Goal: Register for event/course

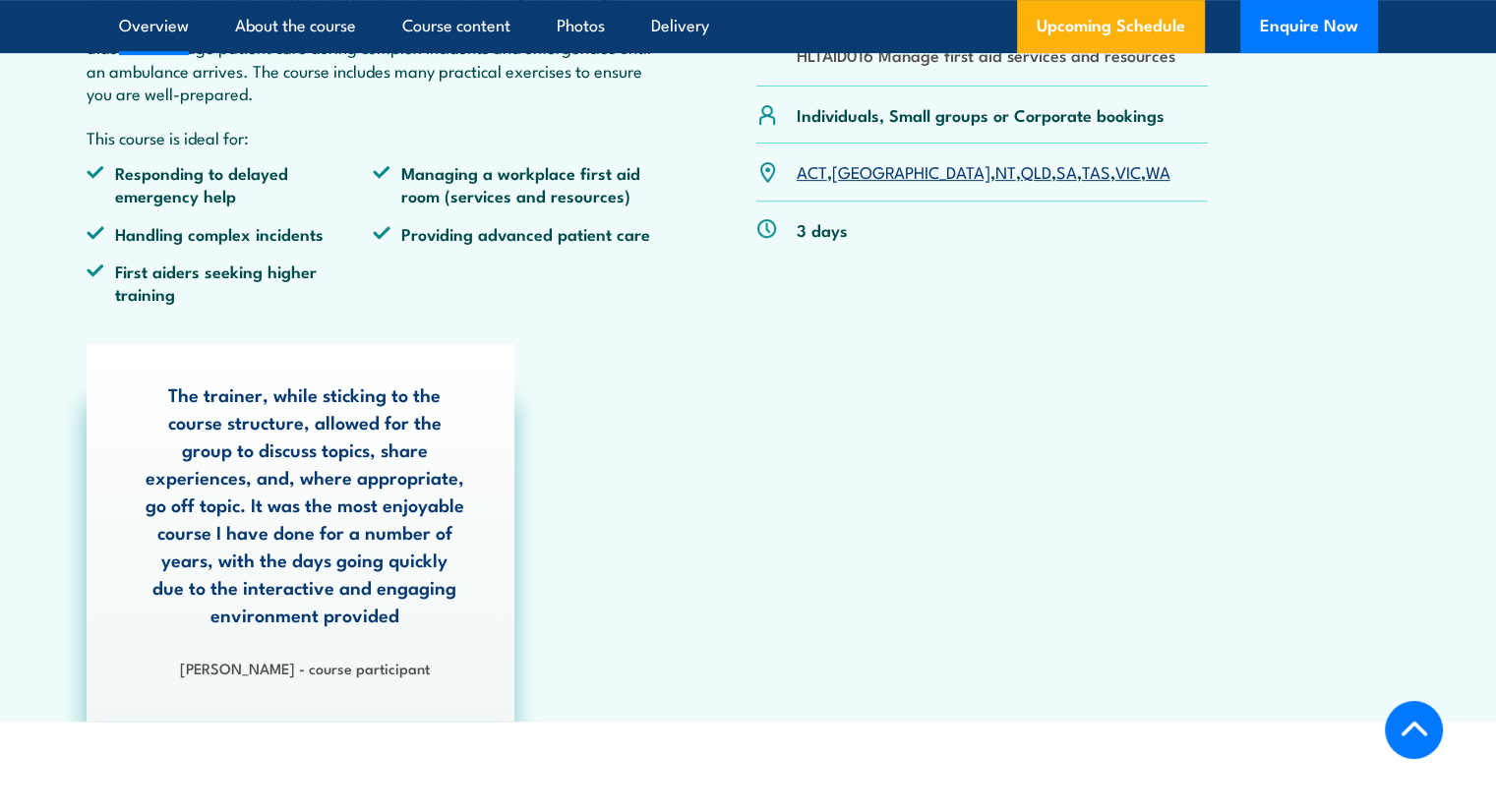
scroll to position [295, 0]
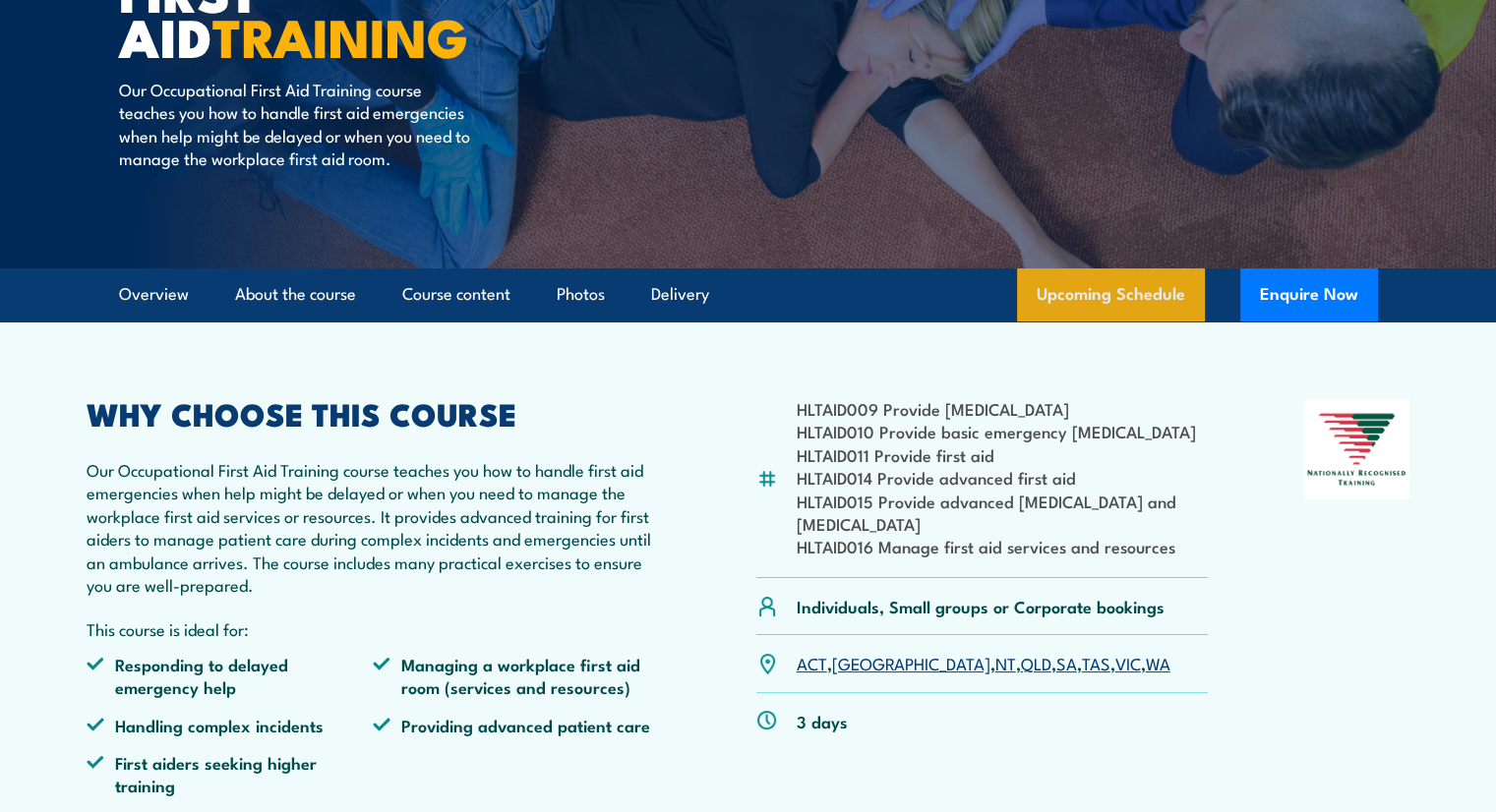
click at [1095, 300] on link "Upcoming Schedule" at bounding box center [1110, 294] width 188 height 53
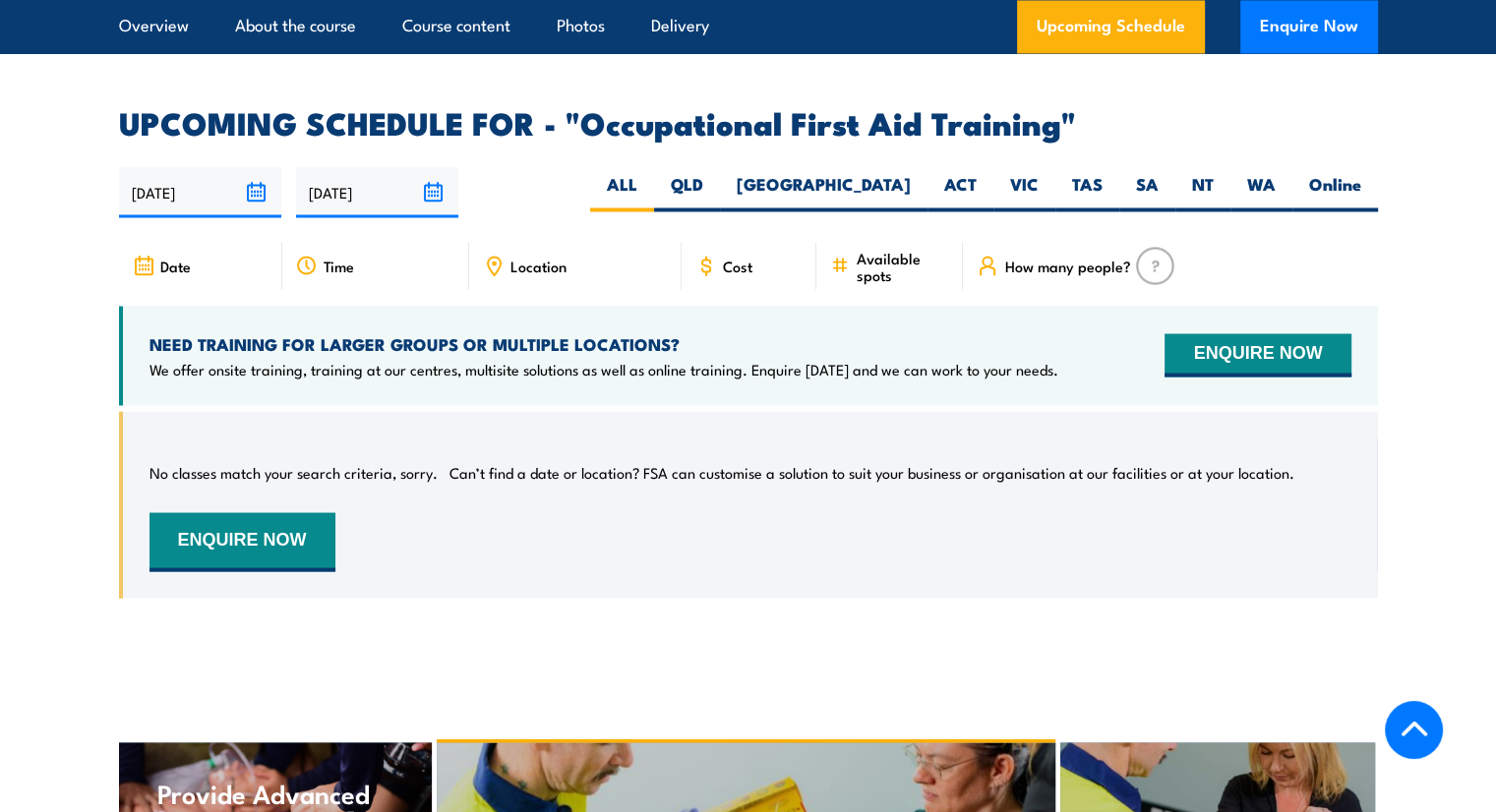
scroll to position [3446, 0]
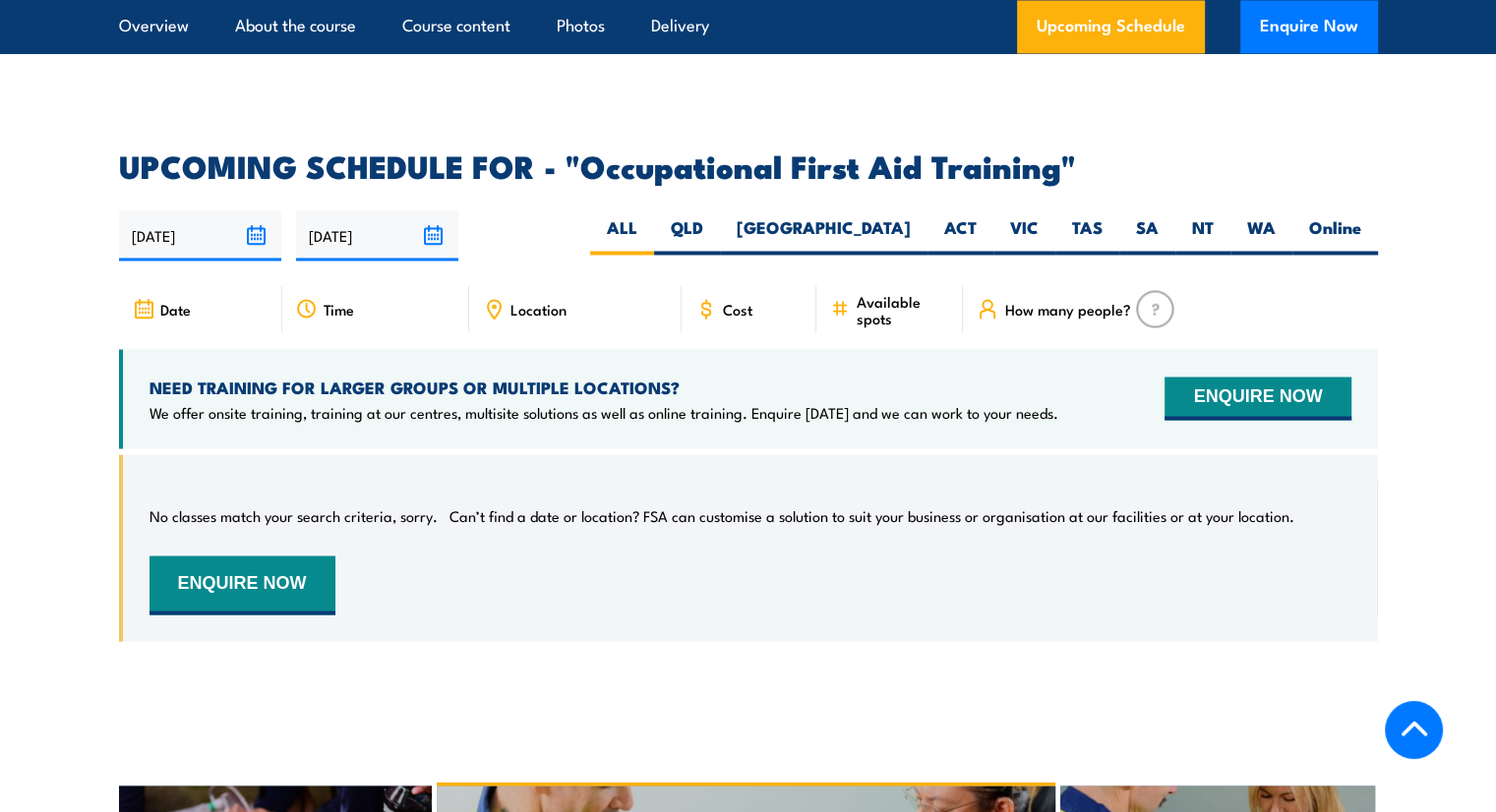
click at [326, 300] on span "Time" at bounding box center [339, 308] width 31 height 17
click at [213, 211] on input "03/09/2025" at bounding box center [200, 236] width 162 height 50
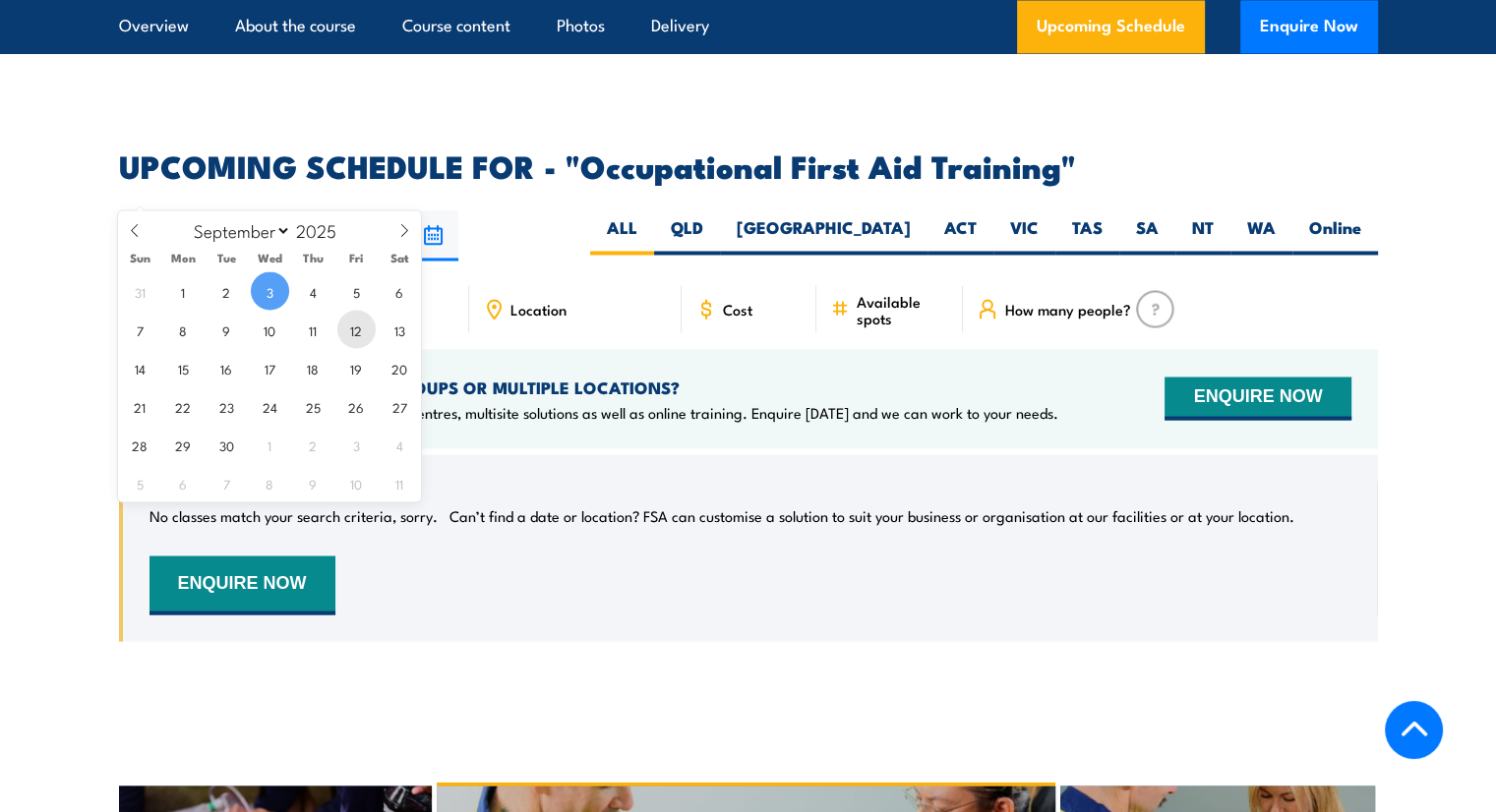
click at [349, 335] on span "12" at bounding box center [356, 329] width 39 height 39
type input "12/09/2025"
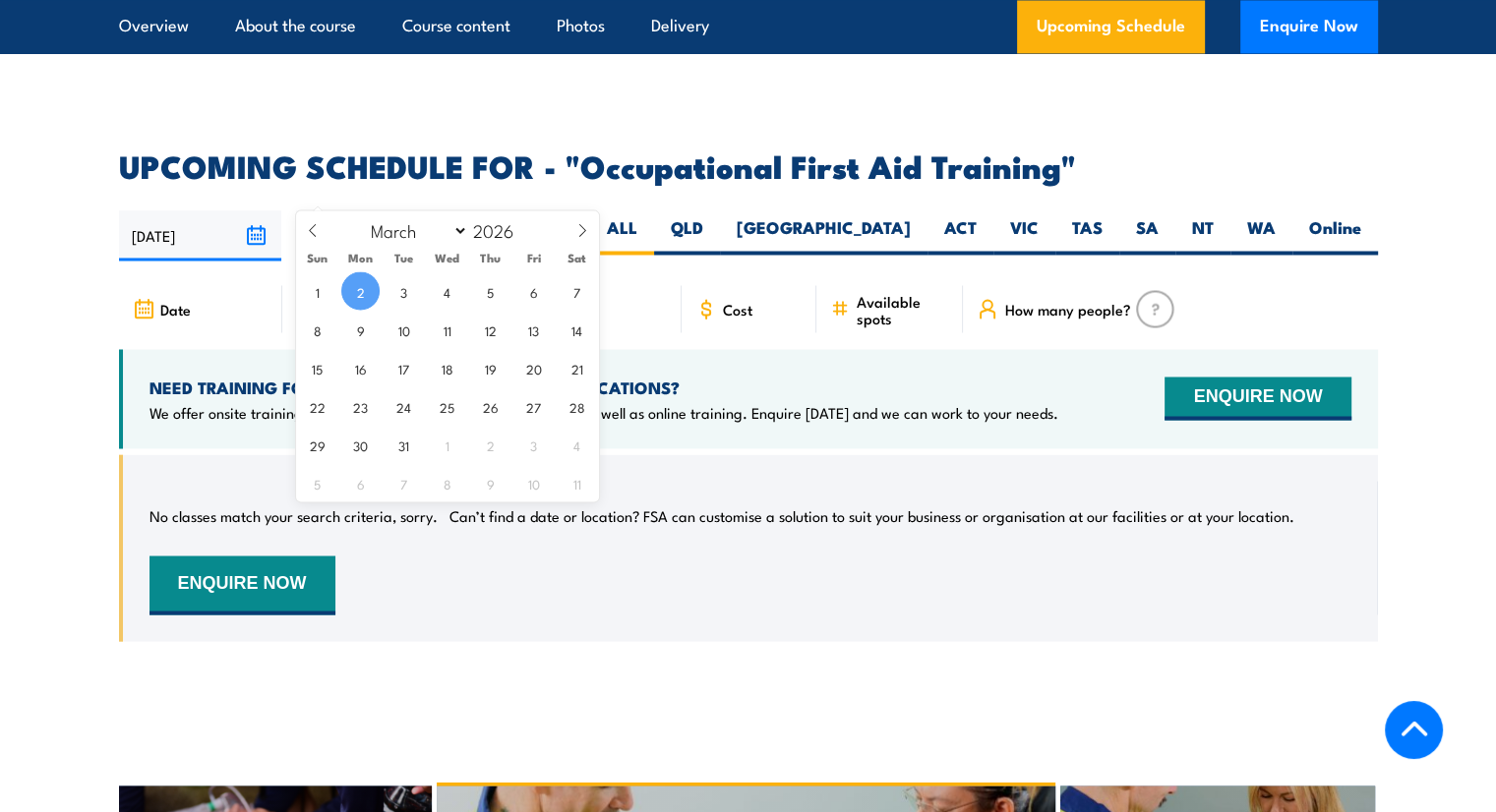
click at [370, 211] on input "02/03/2026" at bounding box center [377, 236] width 162 height 50
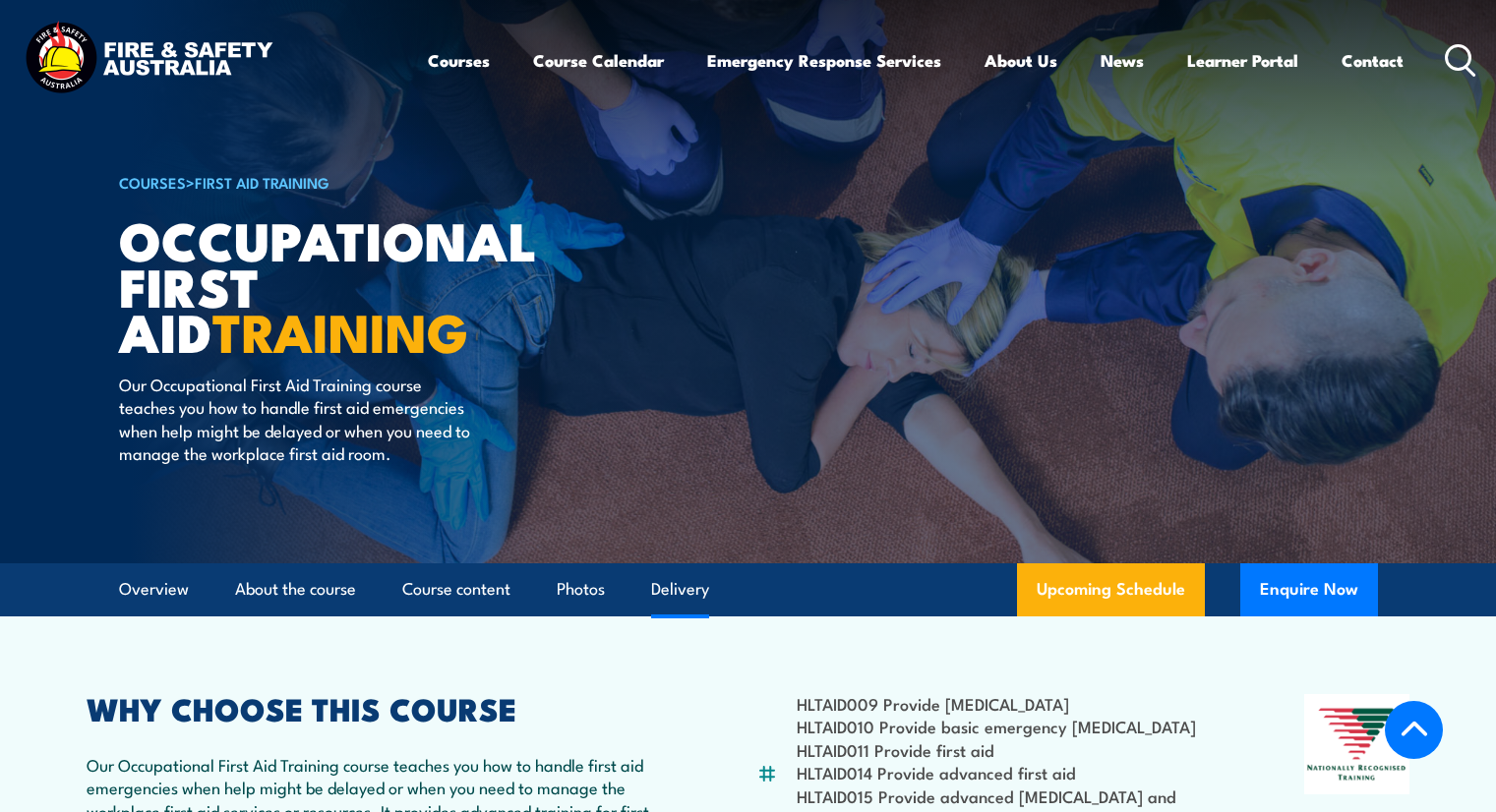
select select "2"
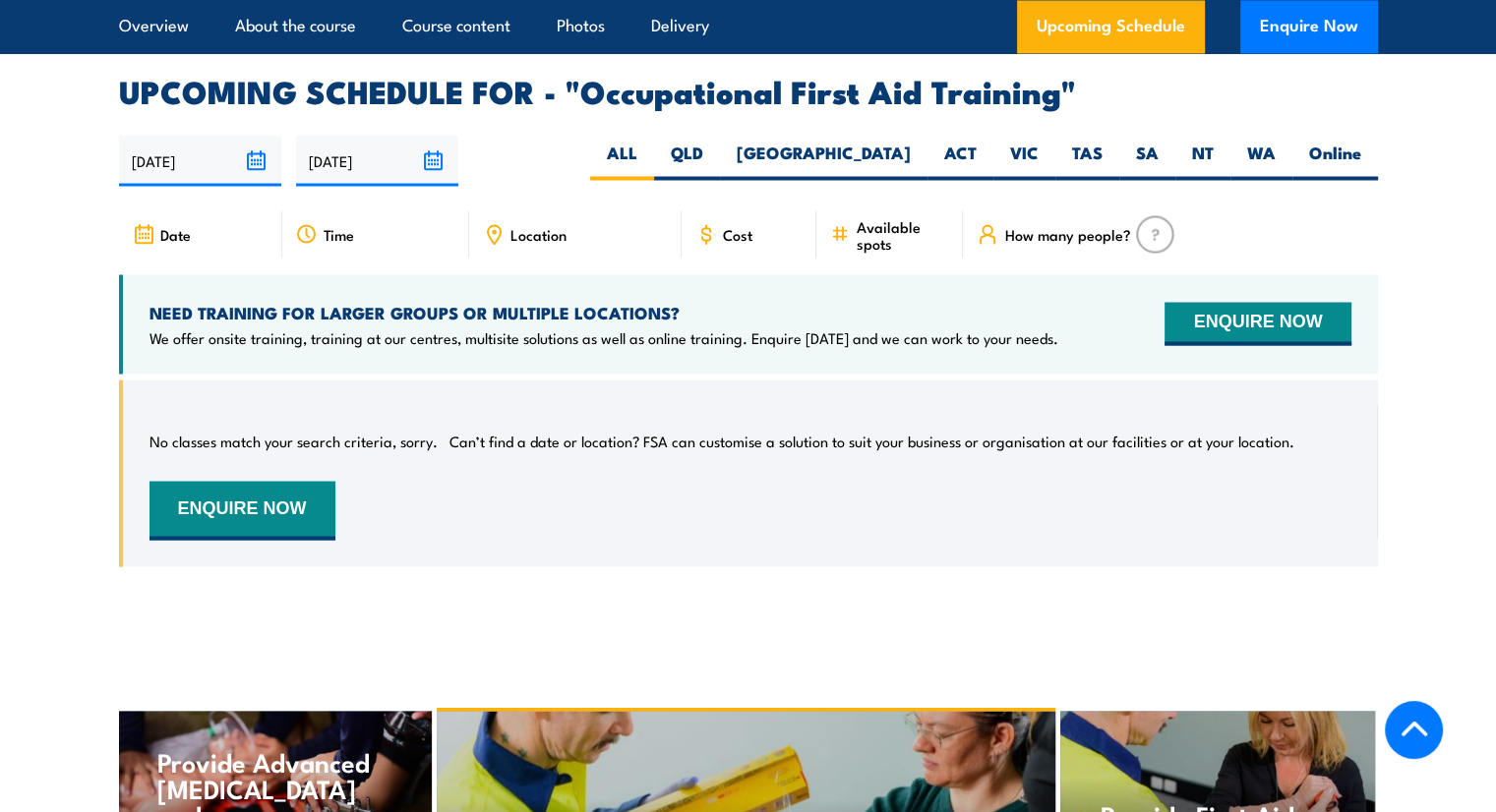
scroll to position [3544, 0]
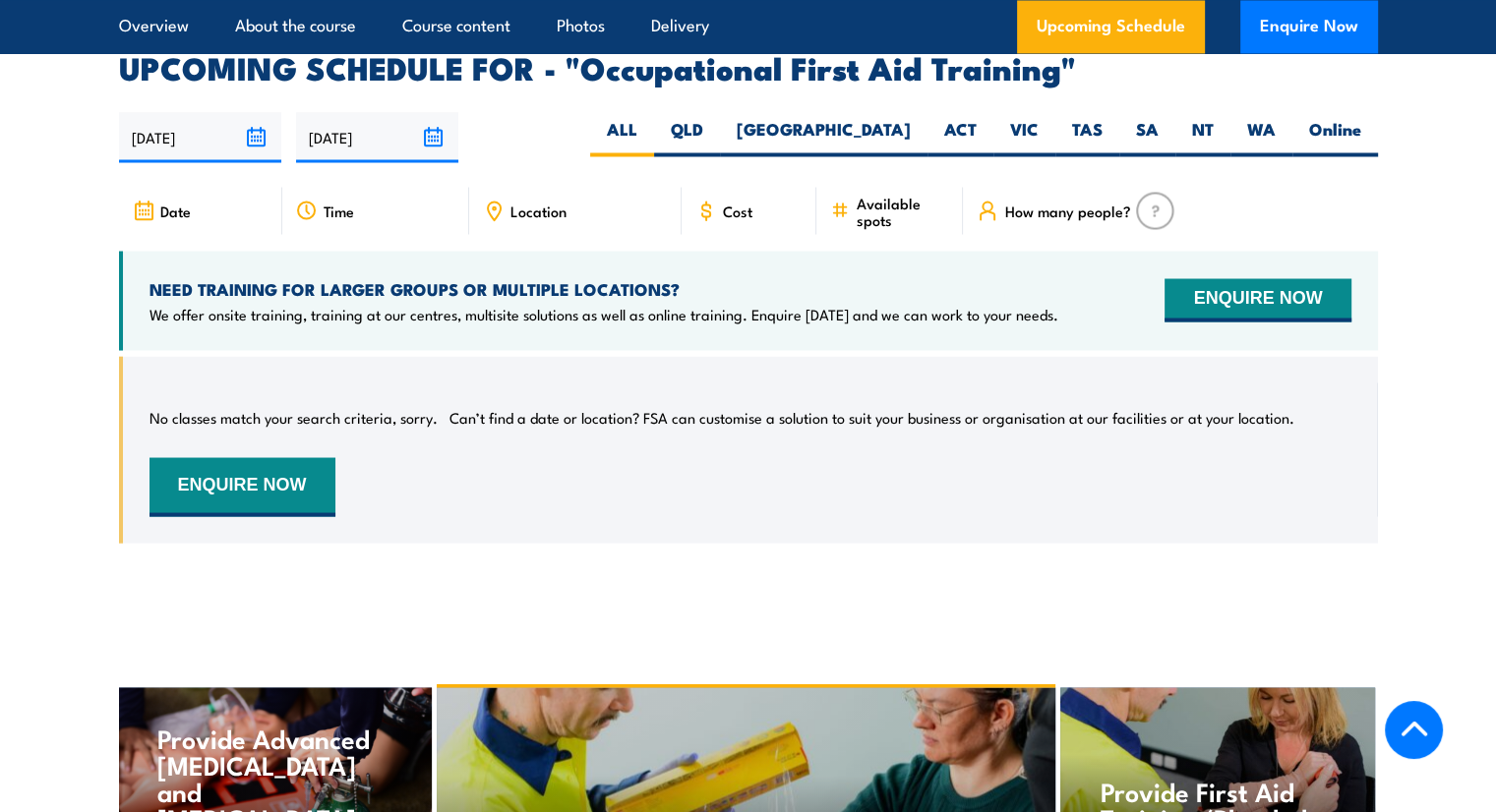
click at [371, 112] on input "02/03/2026" at bounding box center [377, 137] width 162 height 50
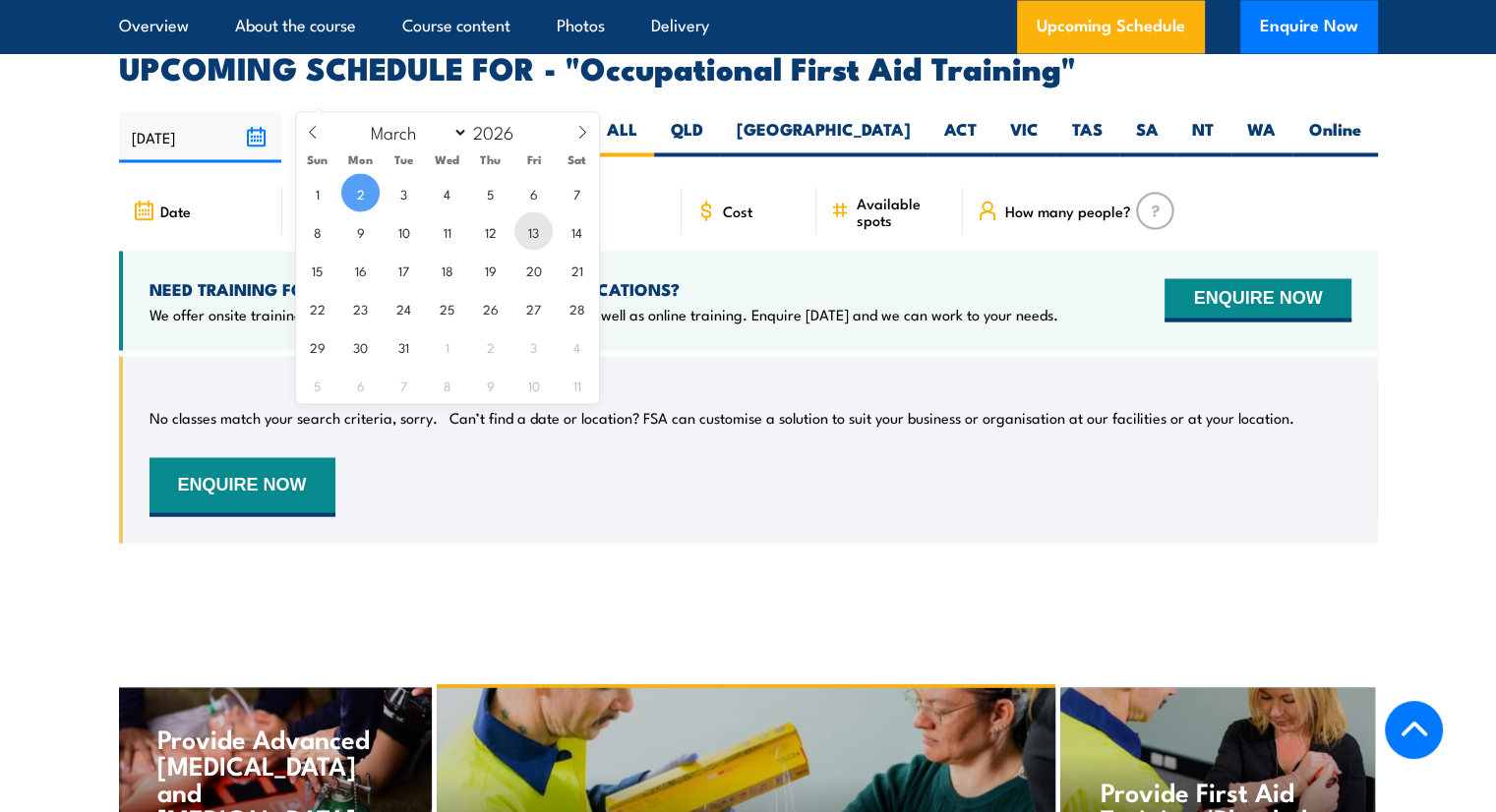
click at [521, 235] on span "13" at bounding box center [533, 231] width 39 height 39
type input "13/03/2026"
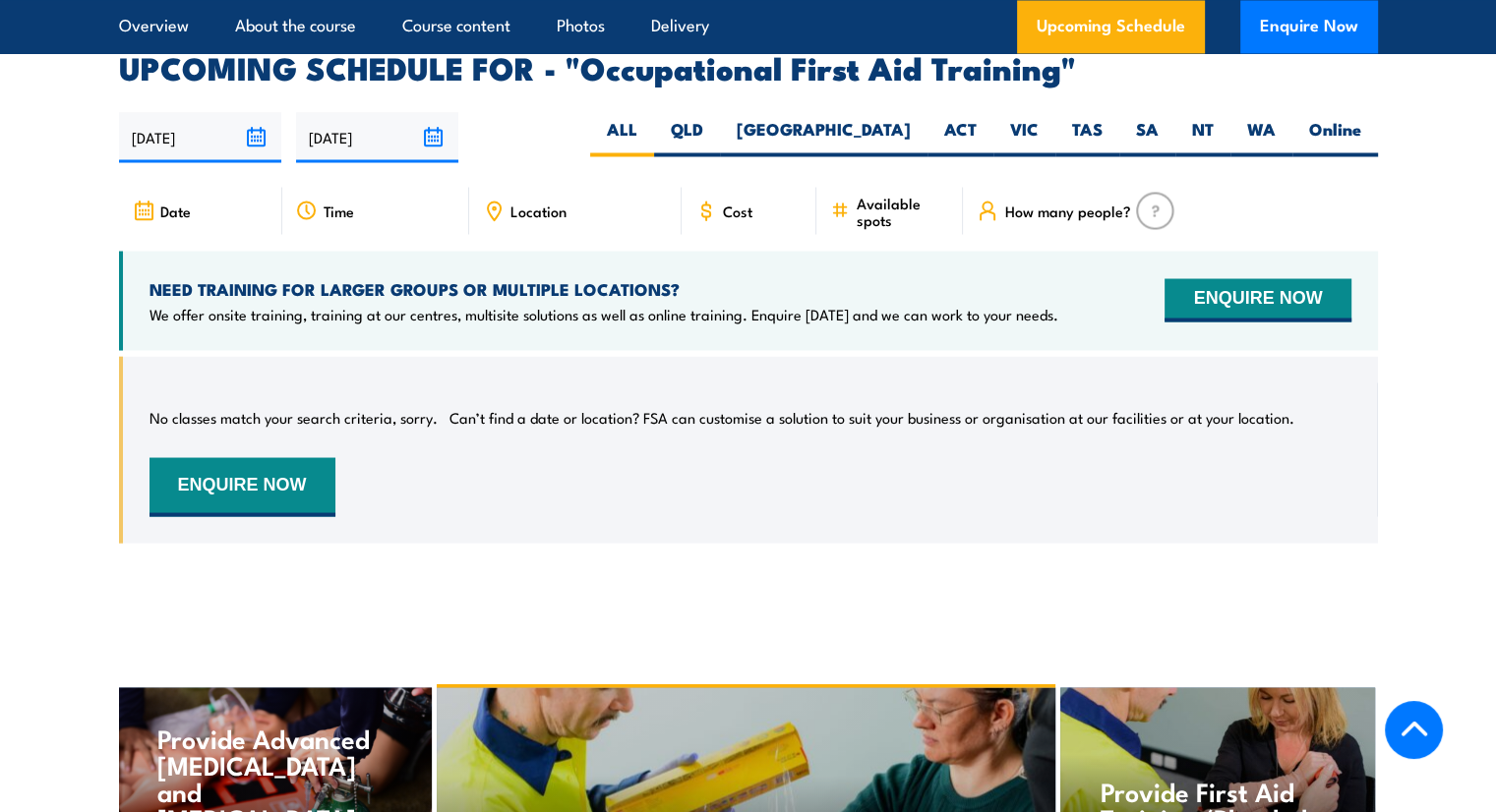
click at [206, 112] on input "12/09/2025" at bounding box center [200, 137] width 162 height 50
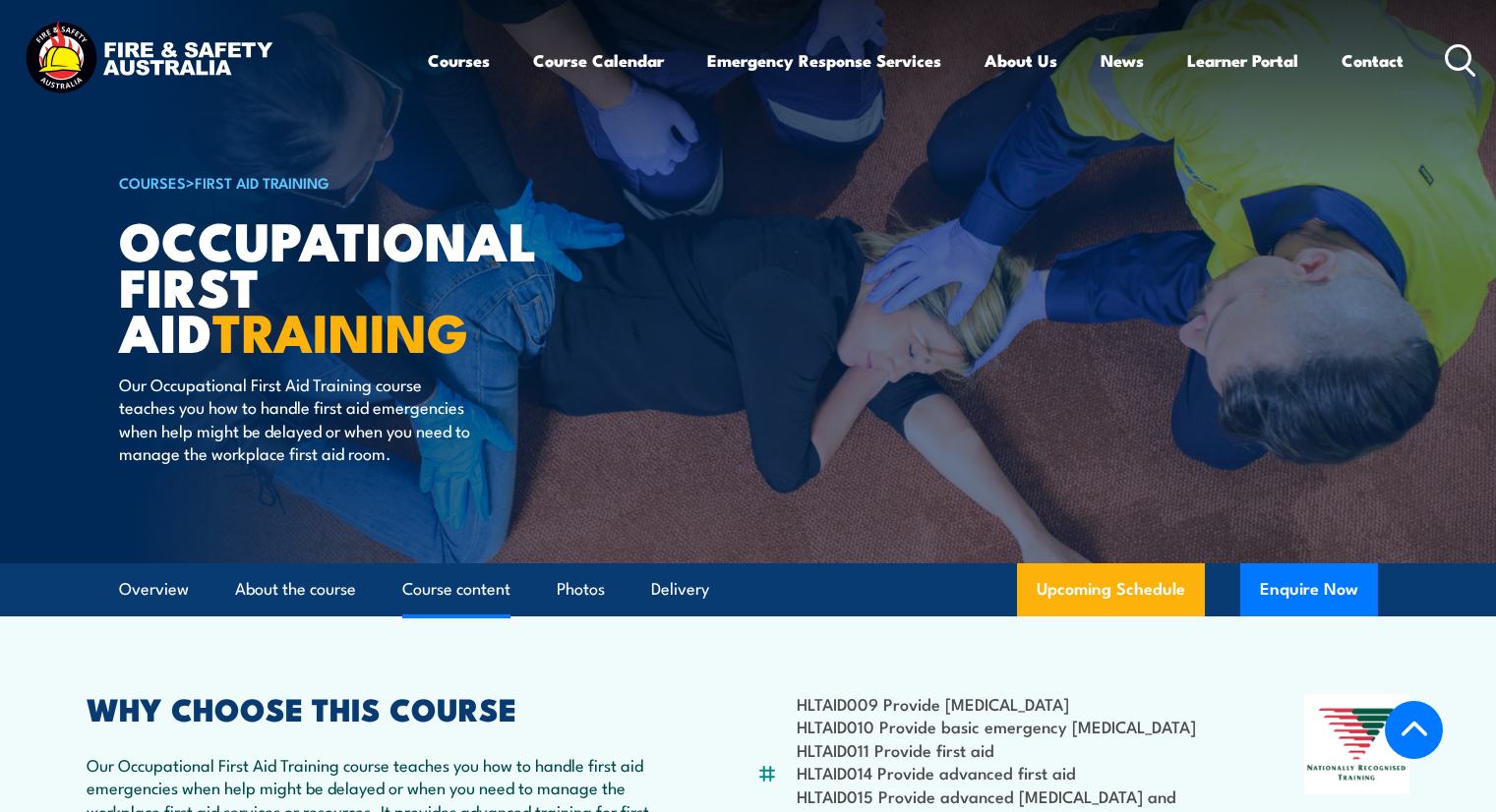
select select "2"
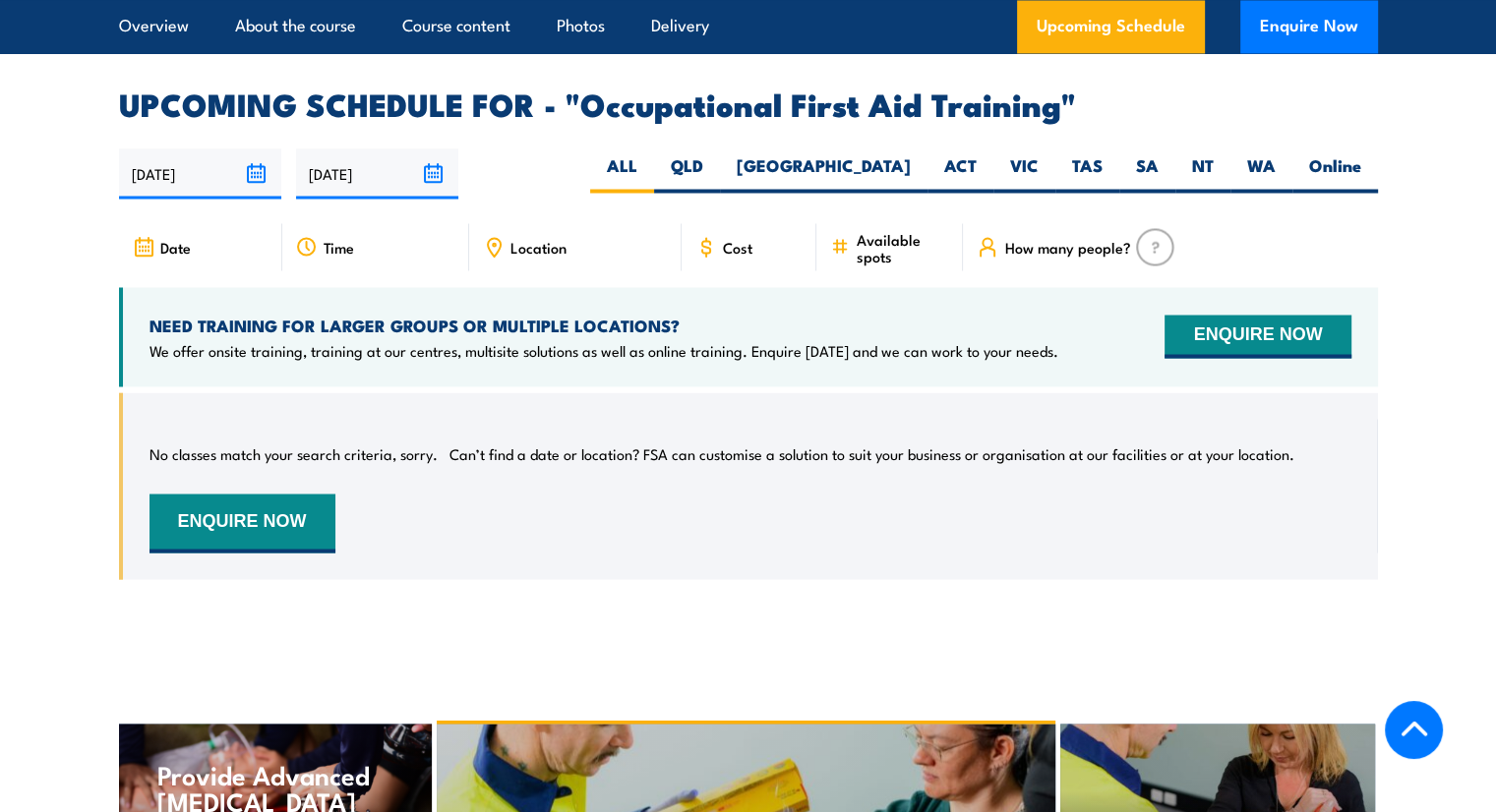
scroll to position [3544, 0]
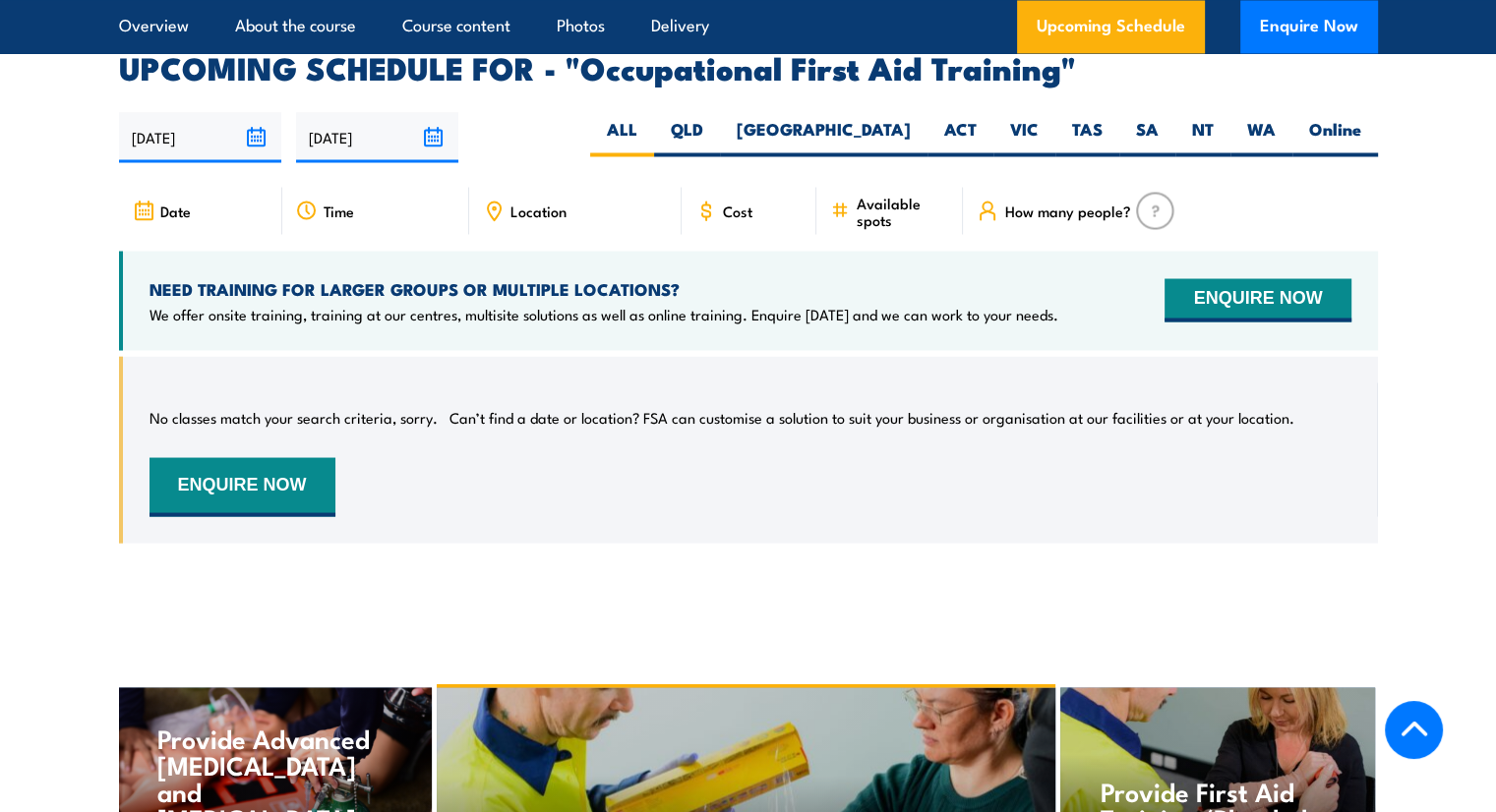
click at [368, 112] on input "[DATE]" at bounding box center [377, 137] width 162 height 50
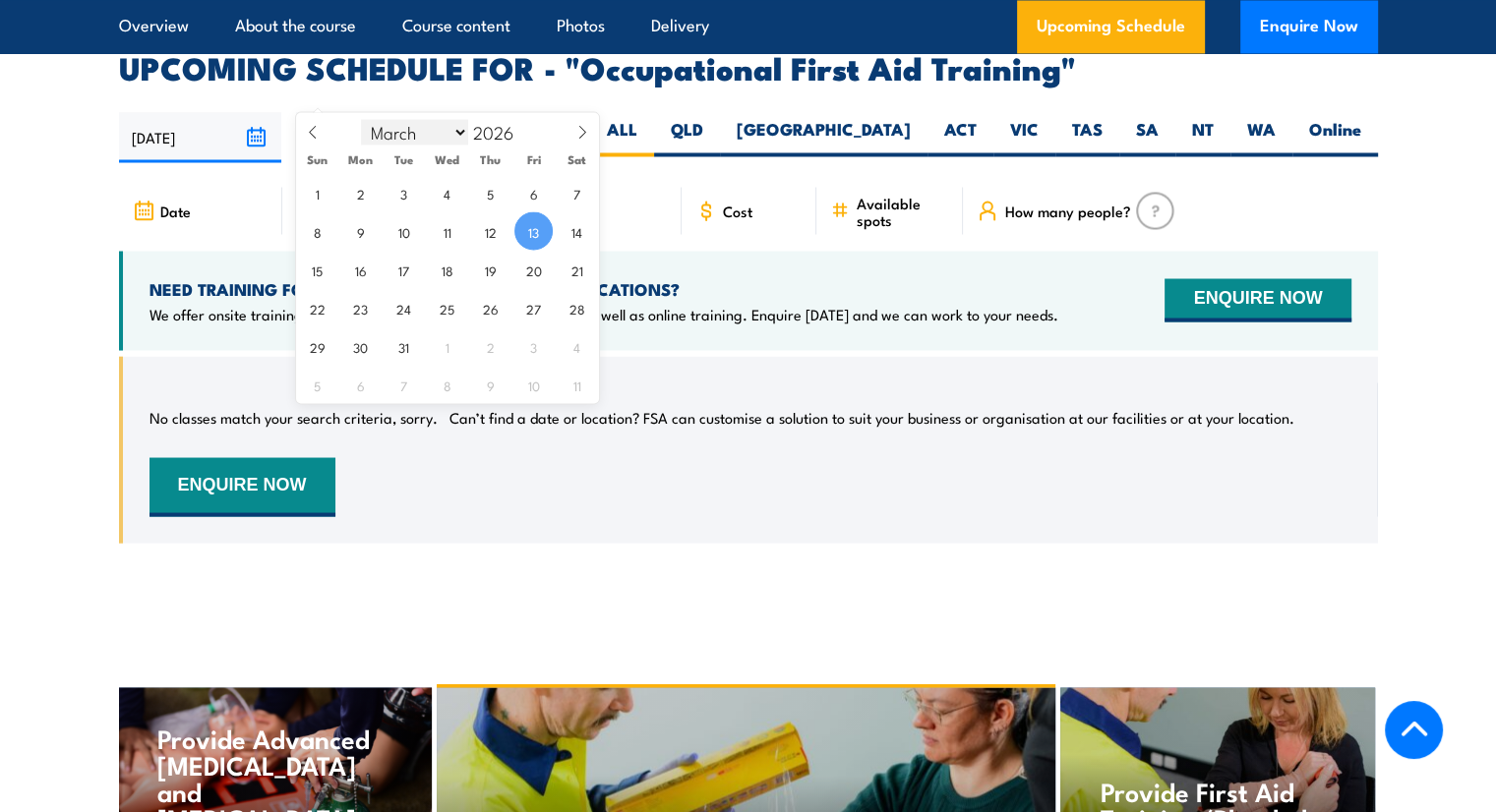
click at [456, 137] on select "January February March April May June July August September October November De…" at bounding box center [415, 132] width 107 height 26
click at [485, 128] on input "2026" at bounding box center [500, 132] width 65 height 24
click at [515, 137] on input "2026" at bounding box center [500, 132] width 65 height 24
click at [527, 126] on span at bounding box center [526, 126] width 14 height 12
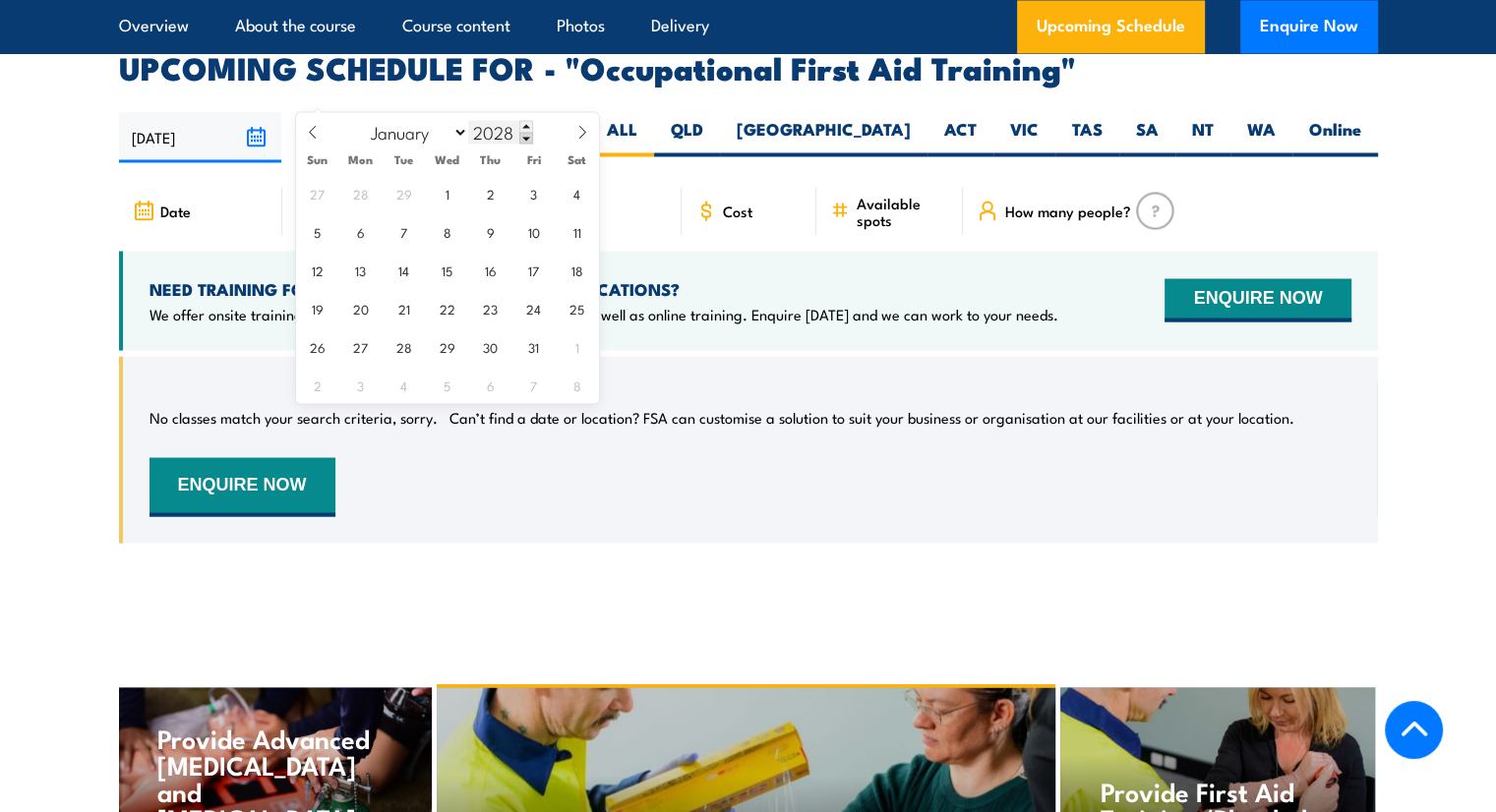
click at [527, 134] on span at bounding box center [526, 138] width 14 height 12
type input "2025"
click at [433, 138] on select "January February March April May June July August September October November De…" at bounding box center [415, 132] width 107 height 26
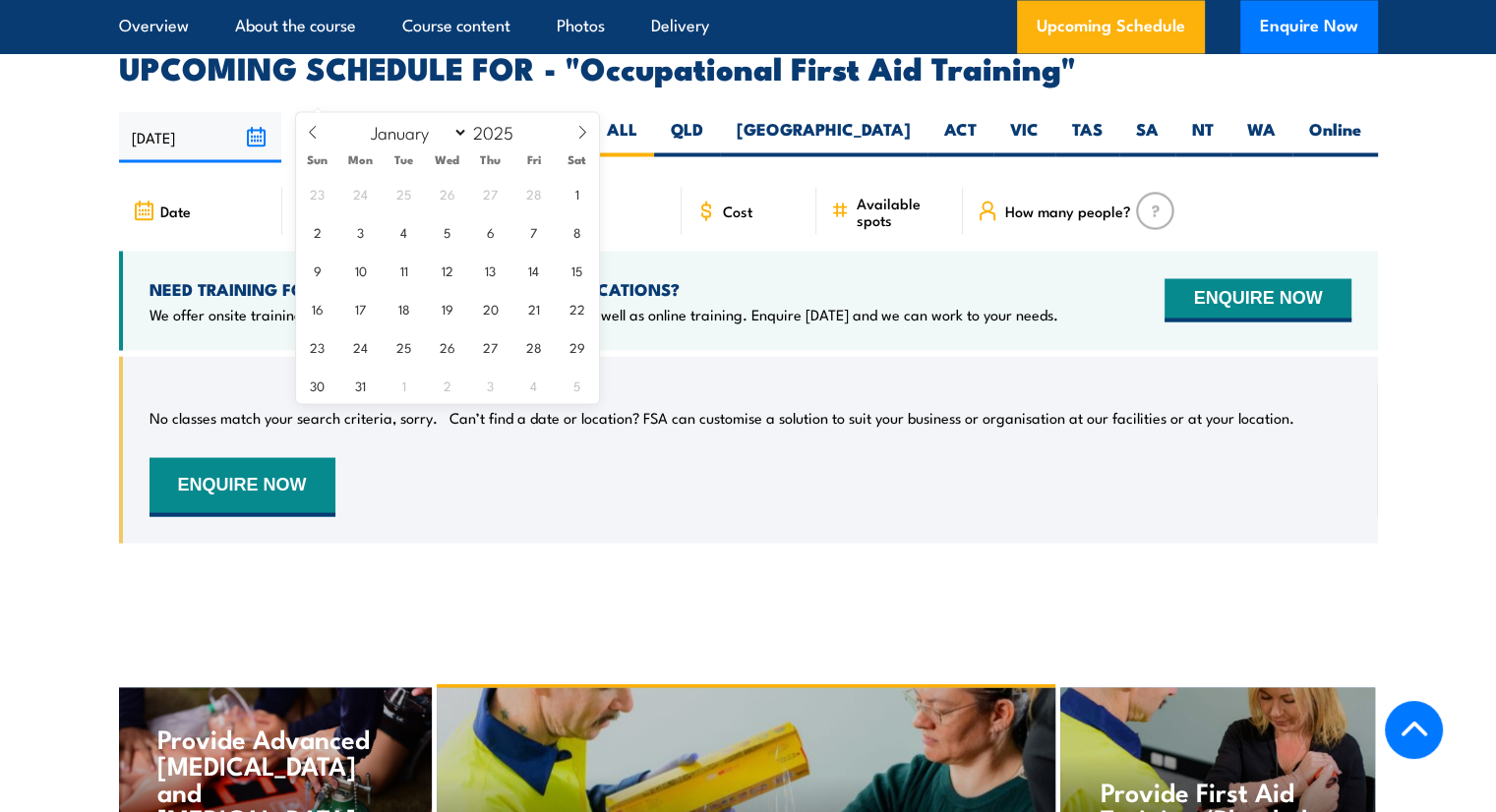
select select "8"
click at [362, 119] on select "January February March April May June July August September October November De…" at bounding box center [415, 132] width 107 height 26
click at [539, 224] on span "12" at bounding box center [533, 231] width 39 height 39
type input "12/09/2025"
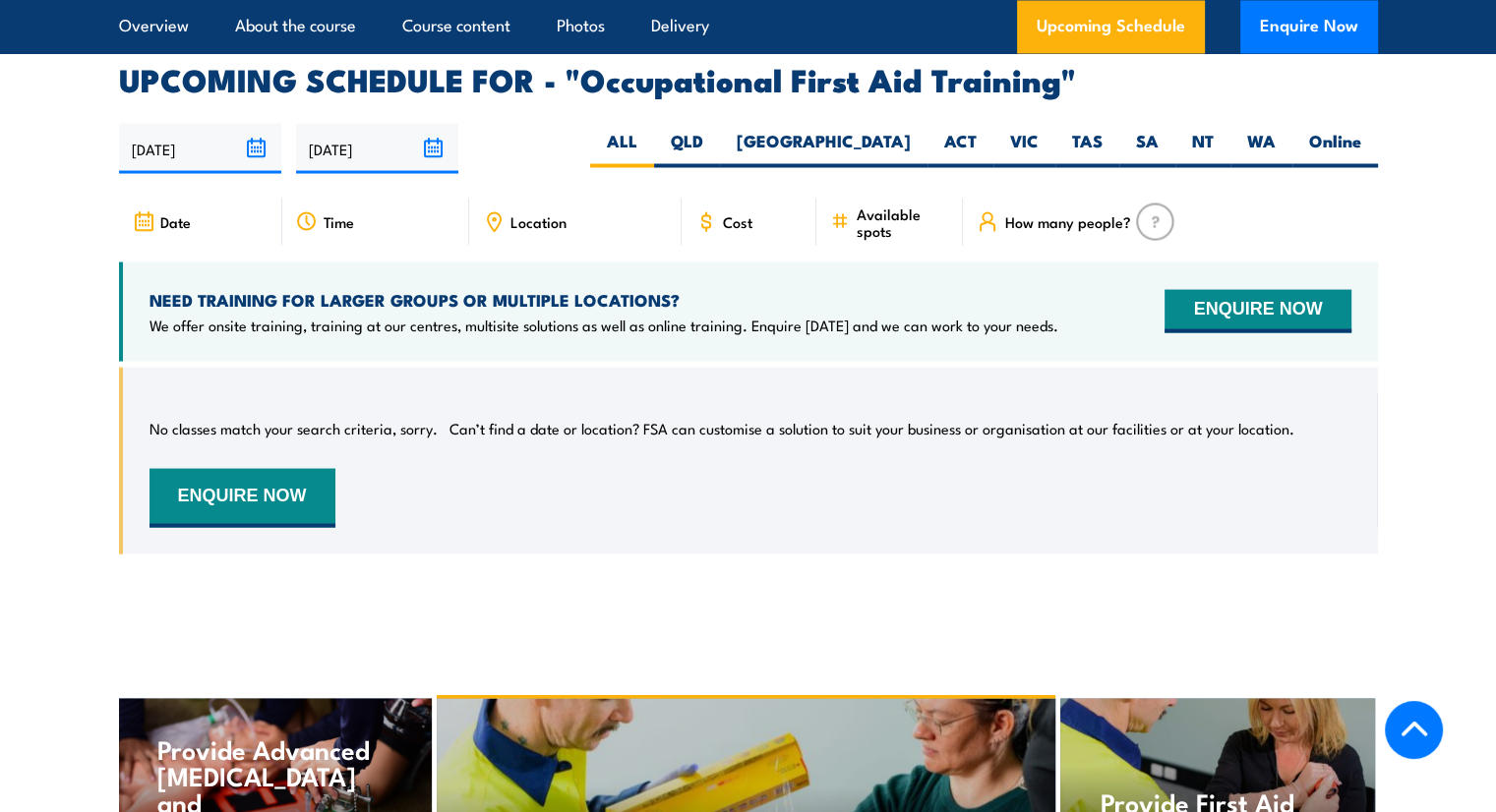
scroll to position [3665, 0]
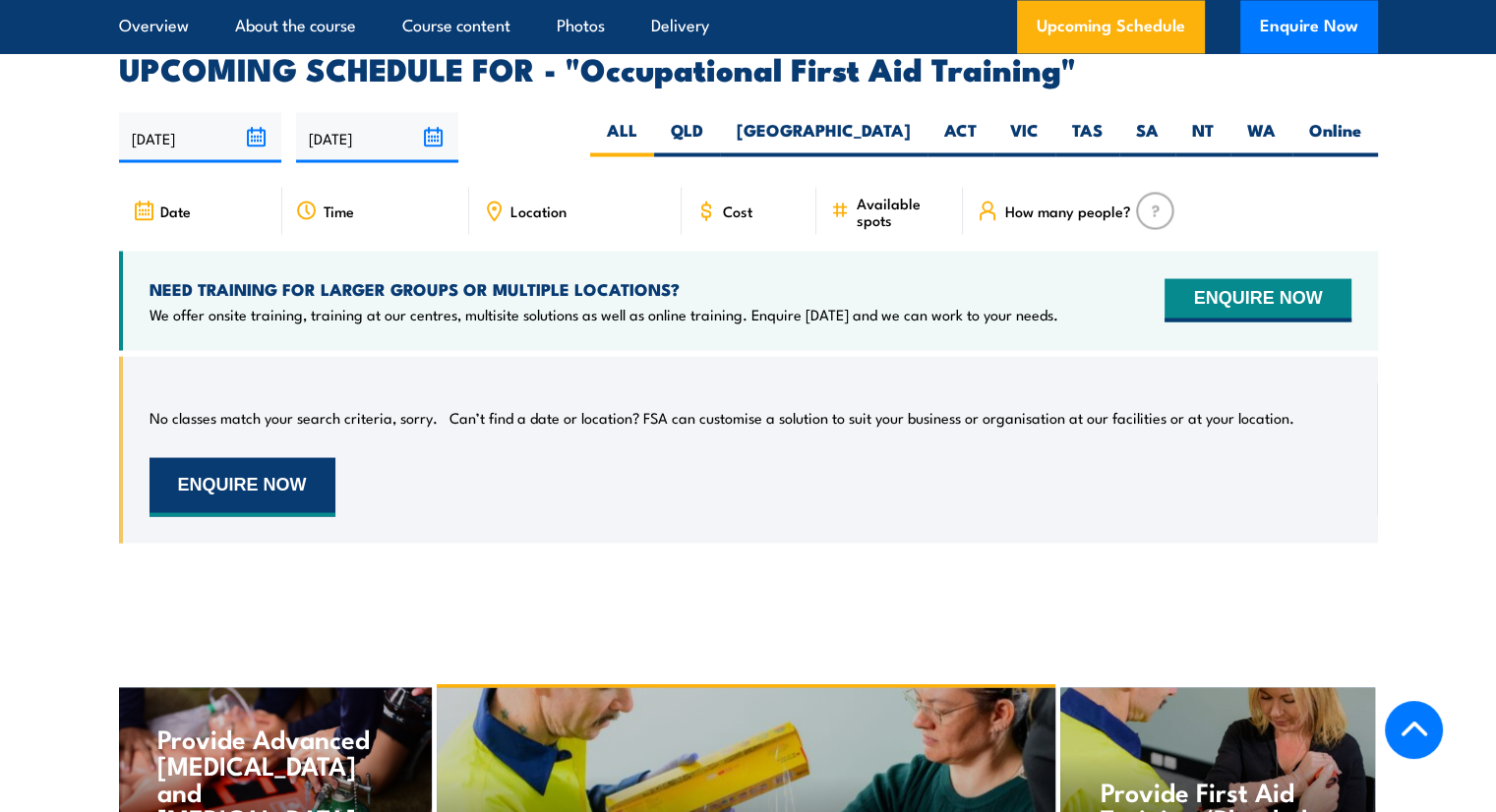
click at [311, 457] on button "ENQUIRE NOW" at bounding box center [242, 486] width 186 height 59
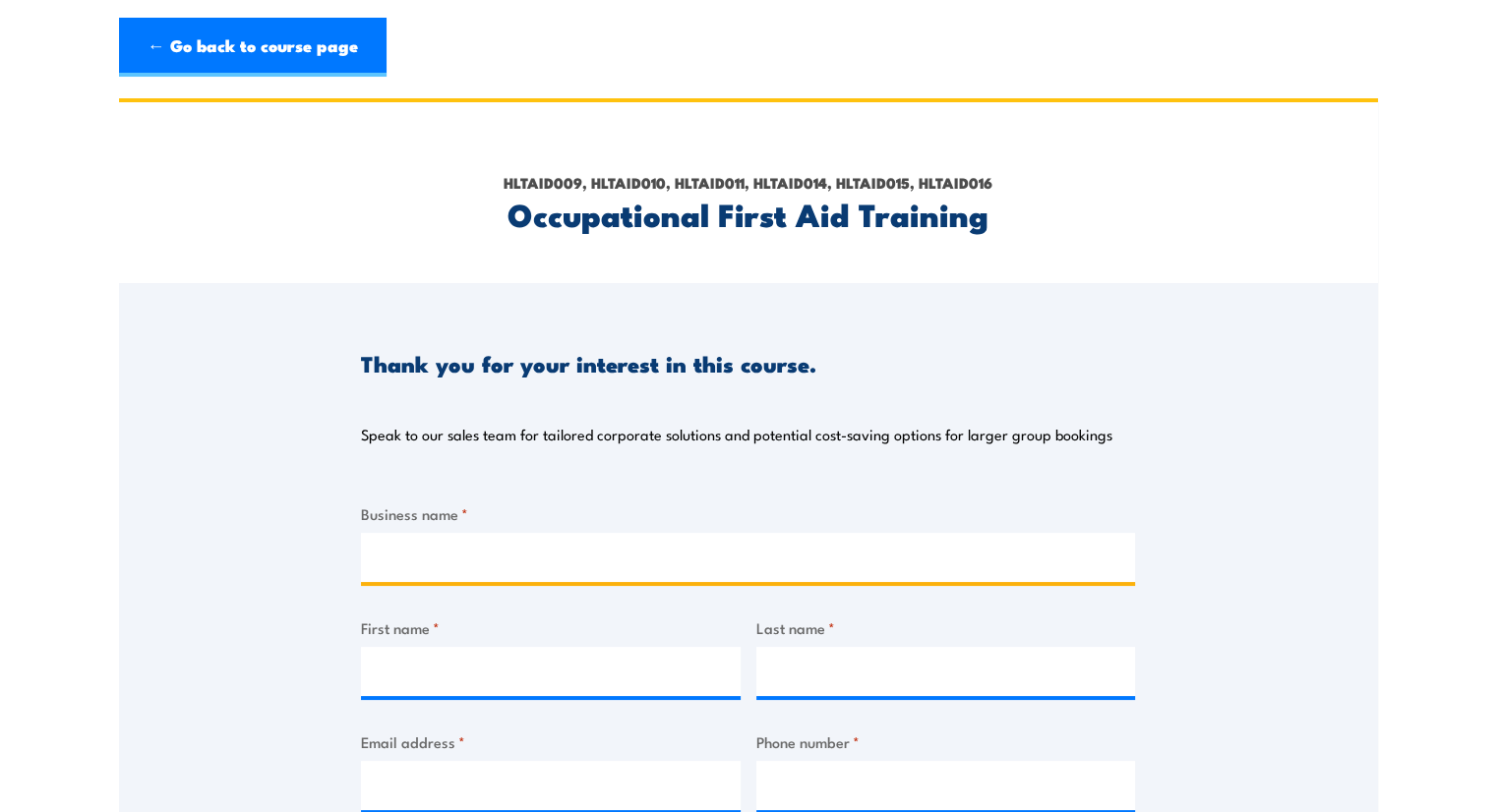
click at [416, 548] on input "Business name *" at bounding box center [748, 557] width 774 height 49
type input "Farmers Pick"
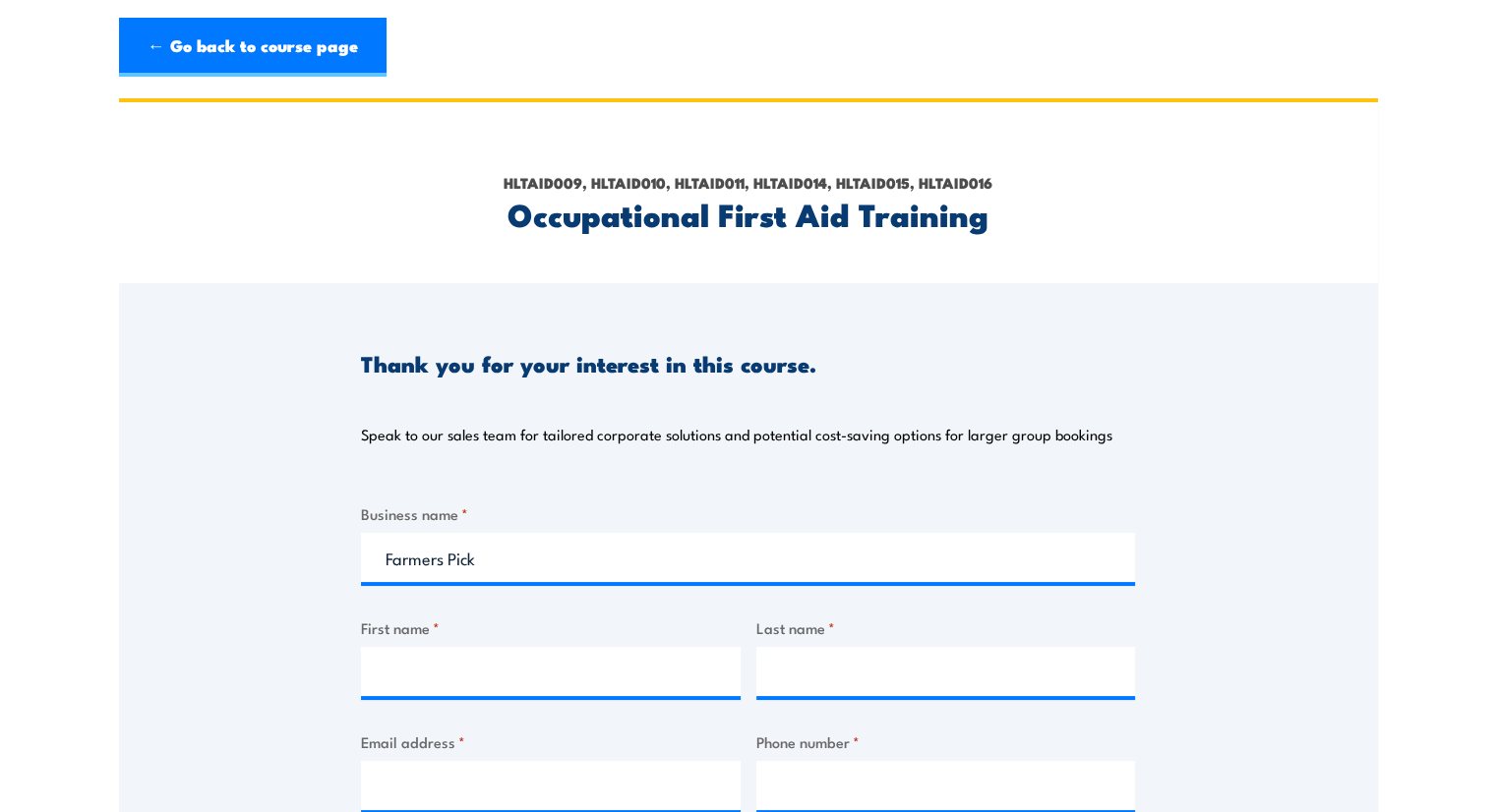
click at [468, 686] on input "First name *" at bounding box center [551, 671] width 380 height 49
type input "[PERSON_NAME]"
click at [808, 655] on input "Last name *" at bounding box center [946, 671] width 380 height 49
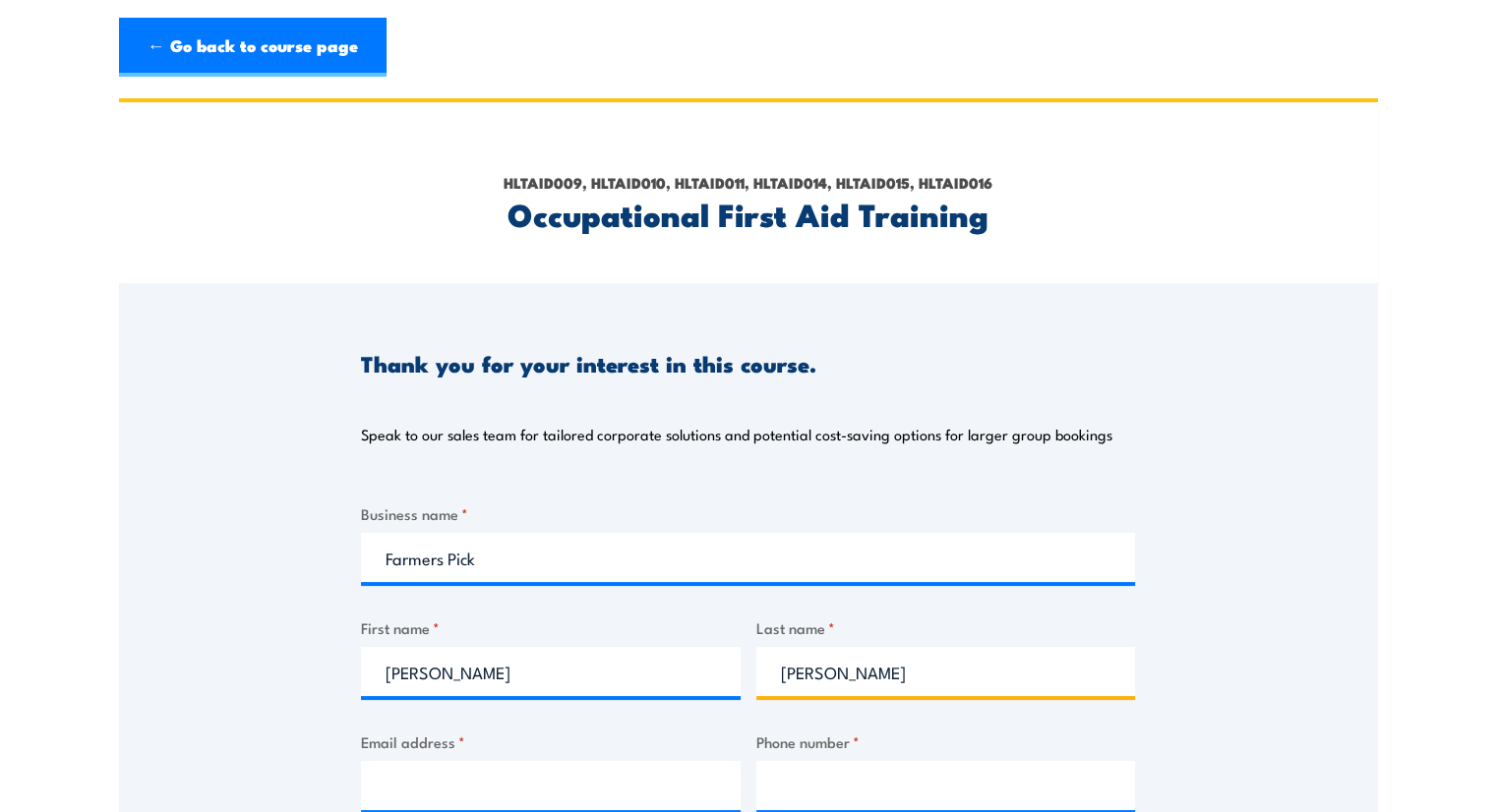
type input "Antoni"
click at [604, 772] on input "Email address *" at bounding box center [551, 785] width 380 height 49
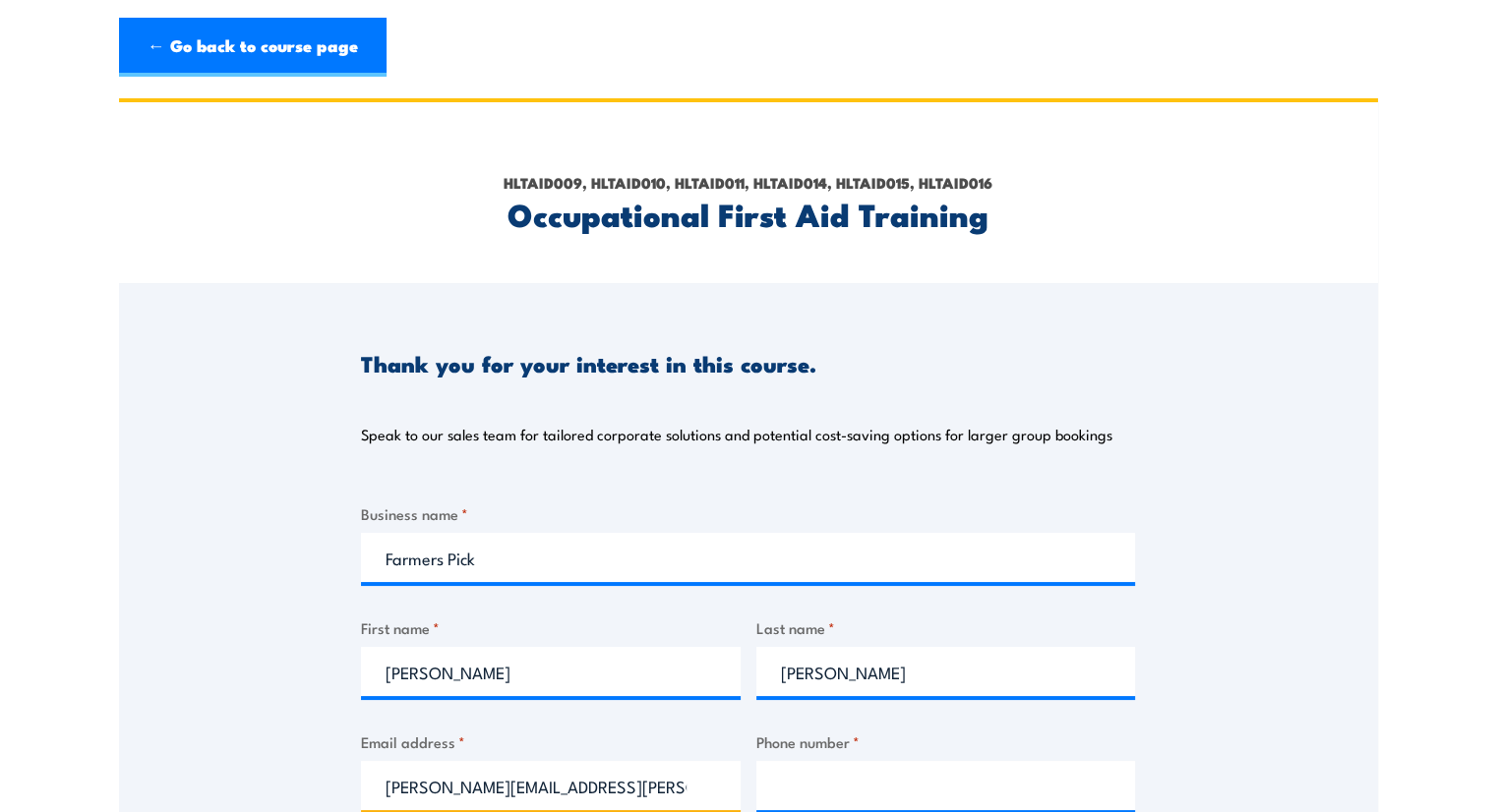
type input "sam.antoni@farmerspick.com.au"
click at [789, 778] on input "Phone number *" at bounding box center [946, 785] width 380 height 49
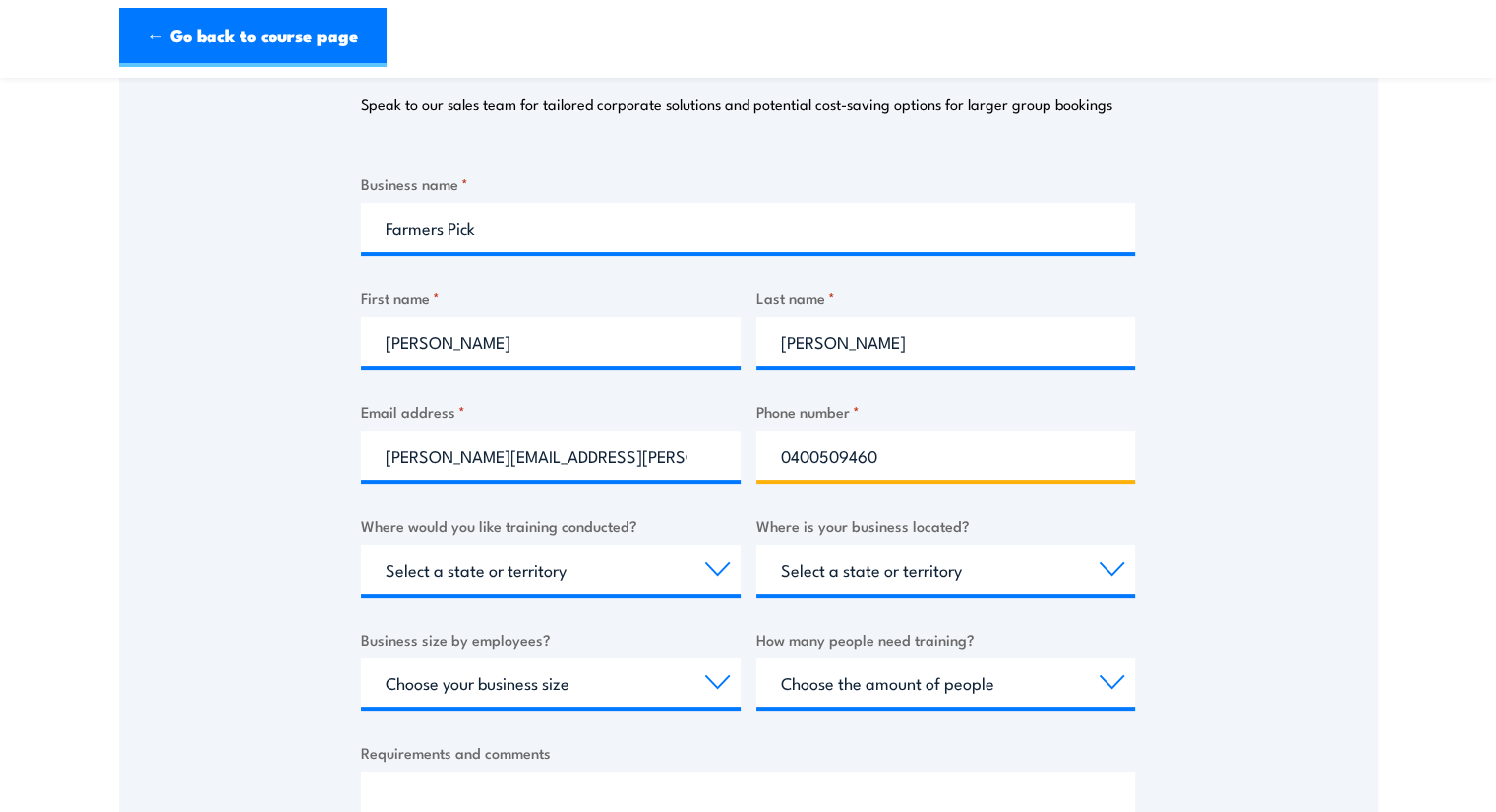
scroll to position [394, 0]
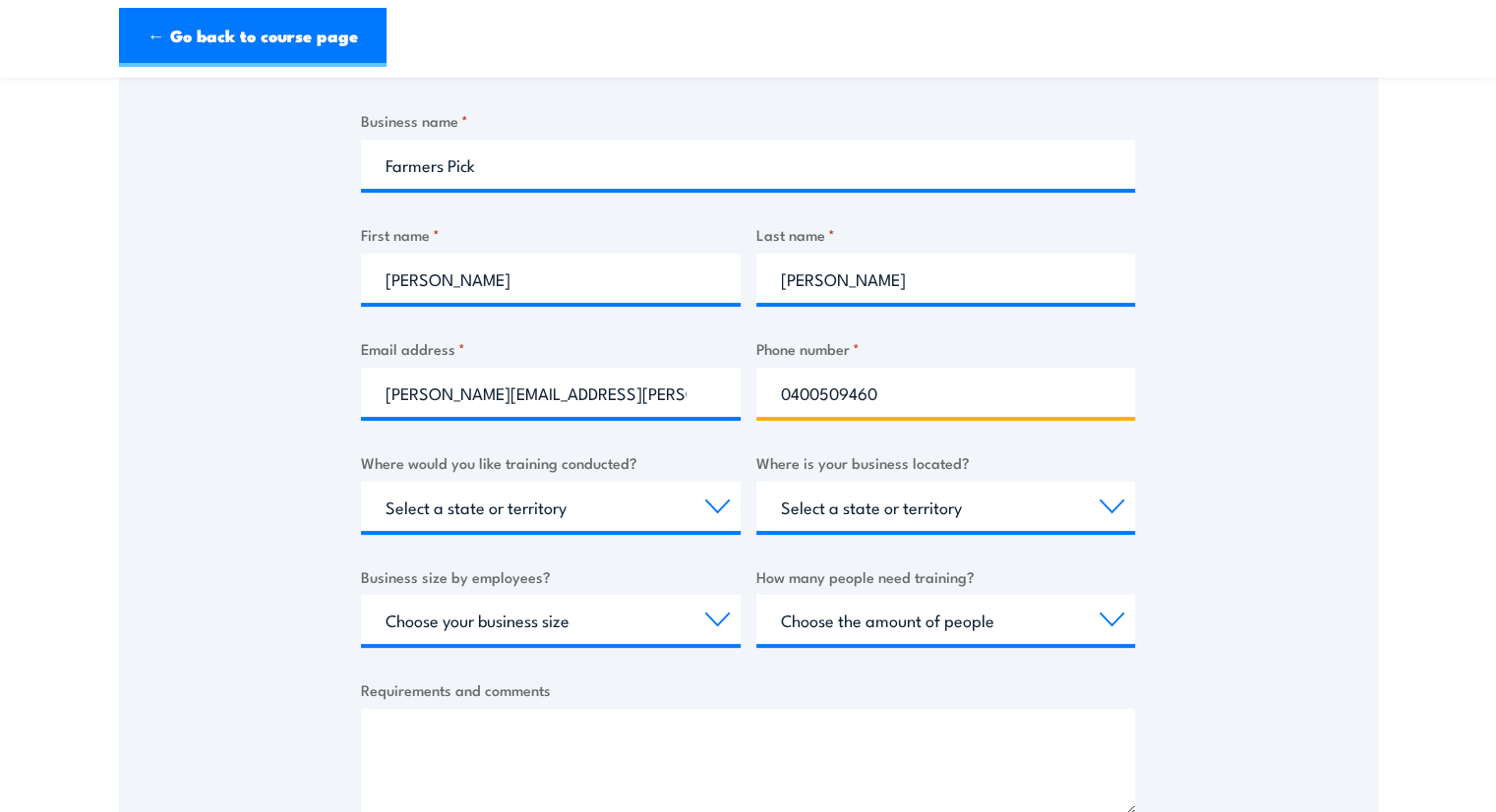
type input "0400509460"
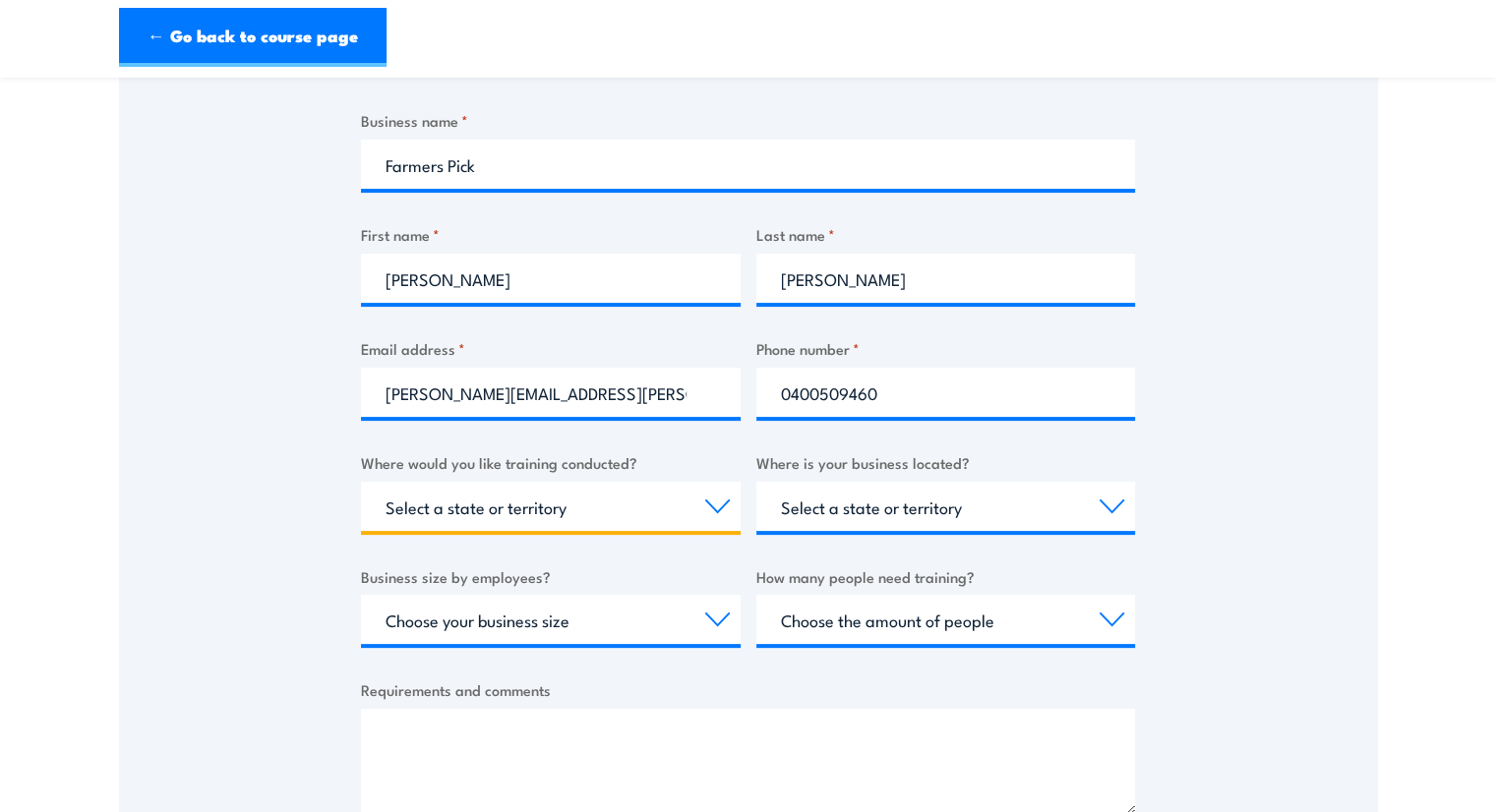
click at [649, 509] on select "Select a state or territory Nationally - multiple locations QLD NSW VIC SA ACT …" at bounding box center [551, 506] width 380 height 49
select select "VIC"
click at [361, 482] on select "Select a state or territory Nationally - multiple locations QLD NSW VIC SA ACT …" at bounding box center [551, 506] width 380 height 49
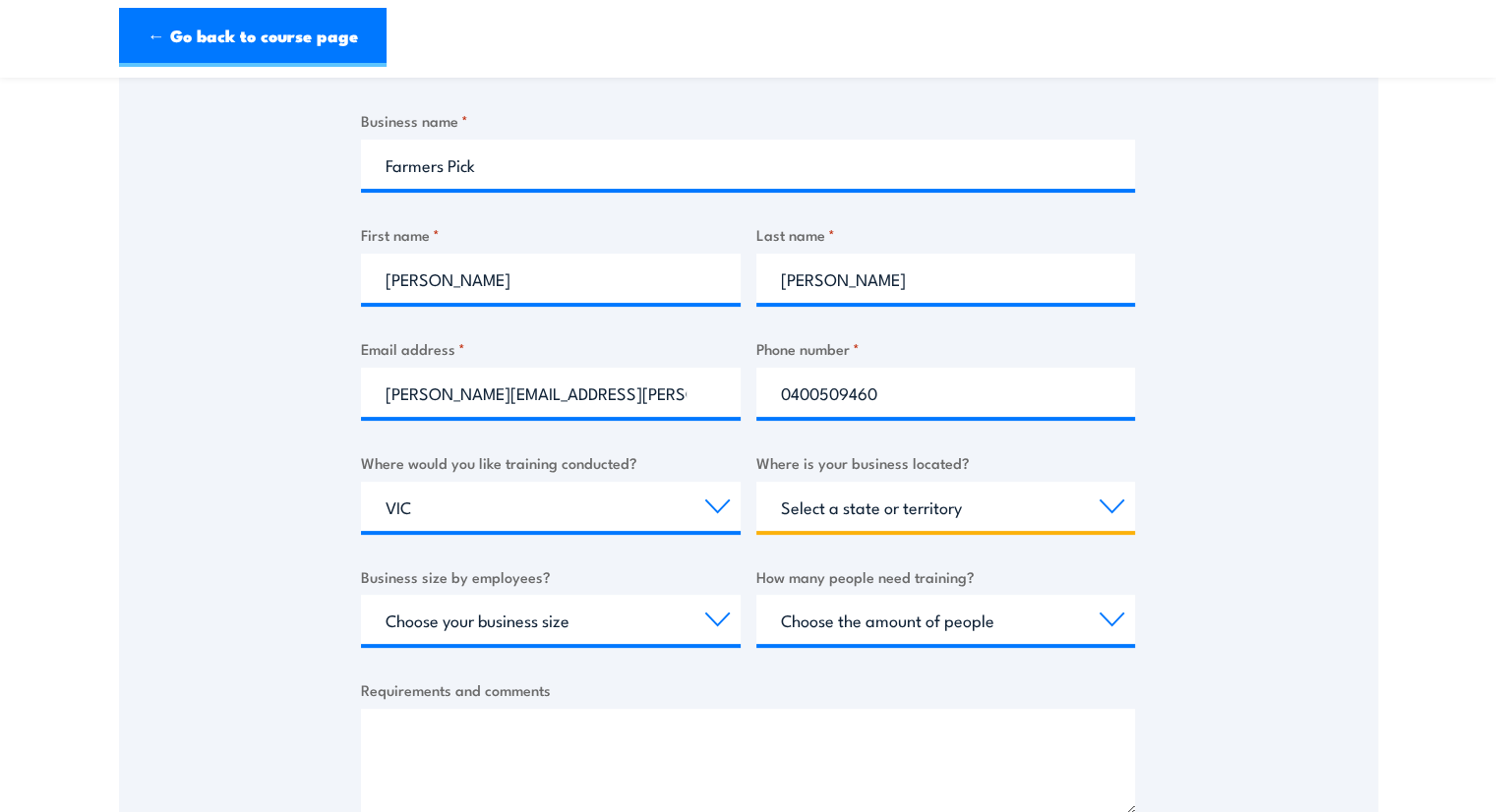
drag, startPoint x: 979, startPoint y: 517, endPoint x: 979, endPoint y: 552, distance: 35.0
click at [979, 517] on select "Select a state or territory QLD NSW VIC SA ACT WA TAS NT" at bounding box center [946, 506] width 380 height 49
select select "VIC"
click at [756, 482] on select "Select a state or territory QLD NSW VIC SA ACT WA TAS NT" at bounding box center [946, 506] width 380 height 49
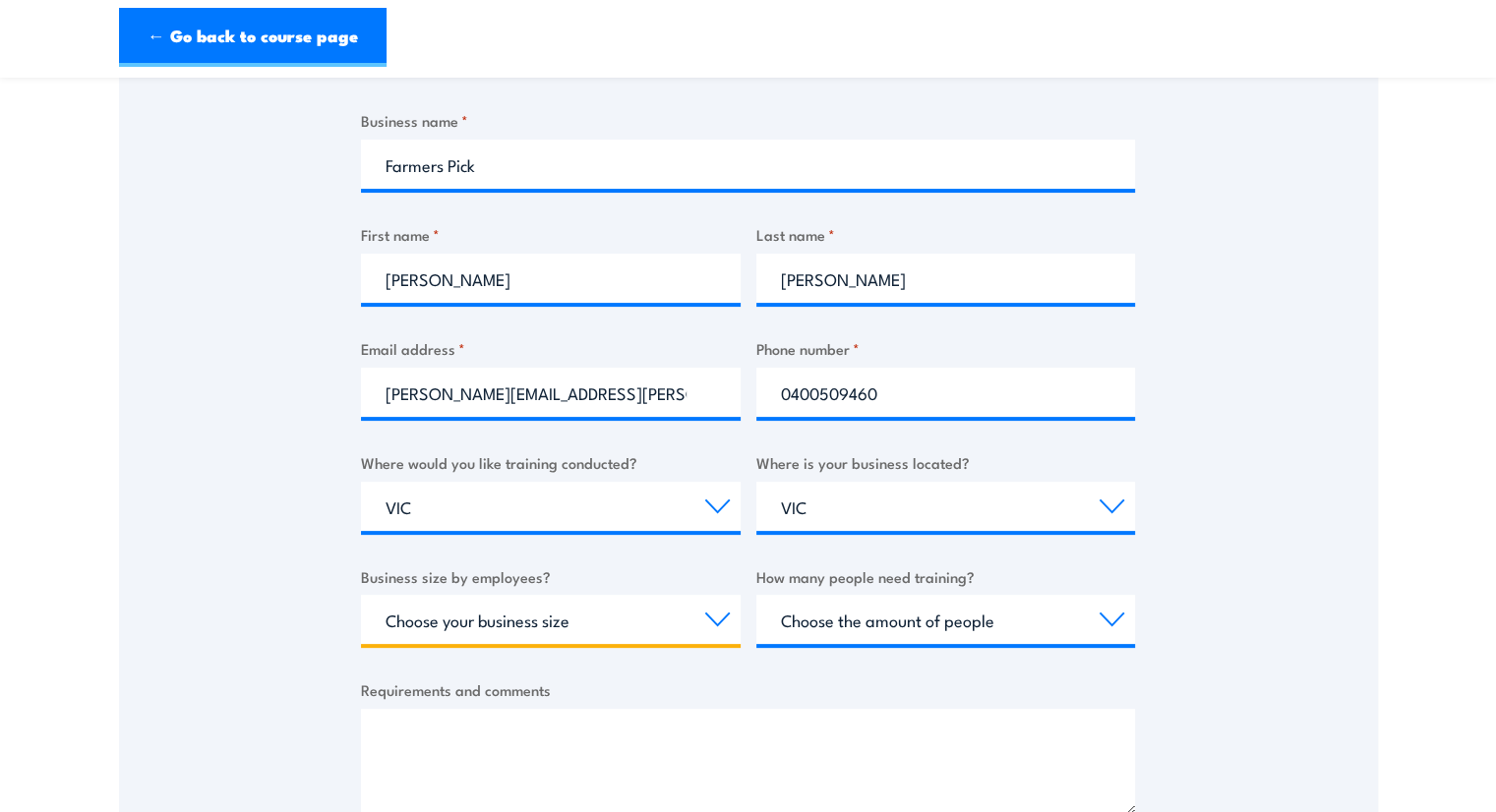
click at [594, 634] on select "Choose your business size 1 to 19 20 to 199 200+" at bounding box center [551, 619] width 380 height 49
select select "20 to 199"
click at [361, 595] on select "Choose your business size 1 to 19 20 to 199 200+" at bounding box center [551, 619] width 380 height 49
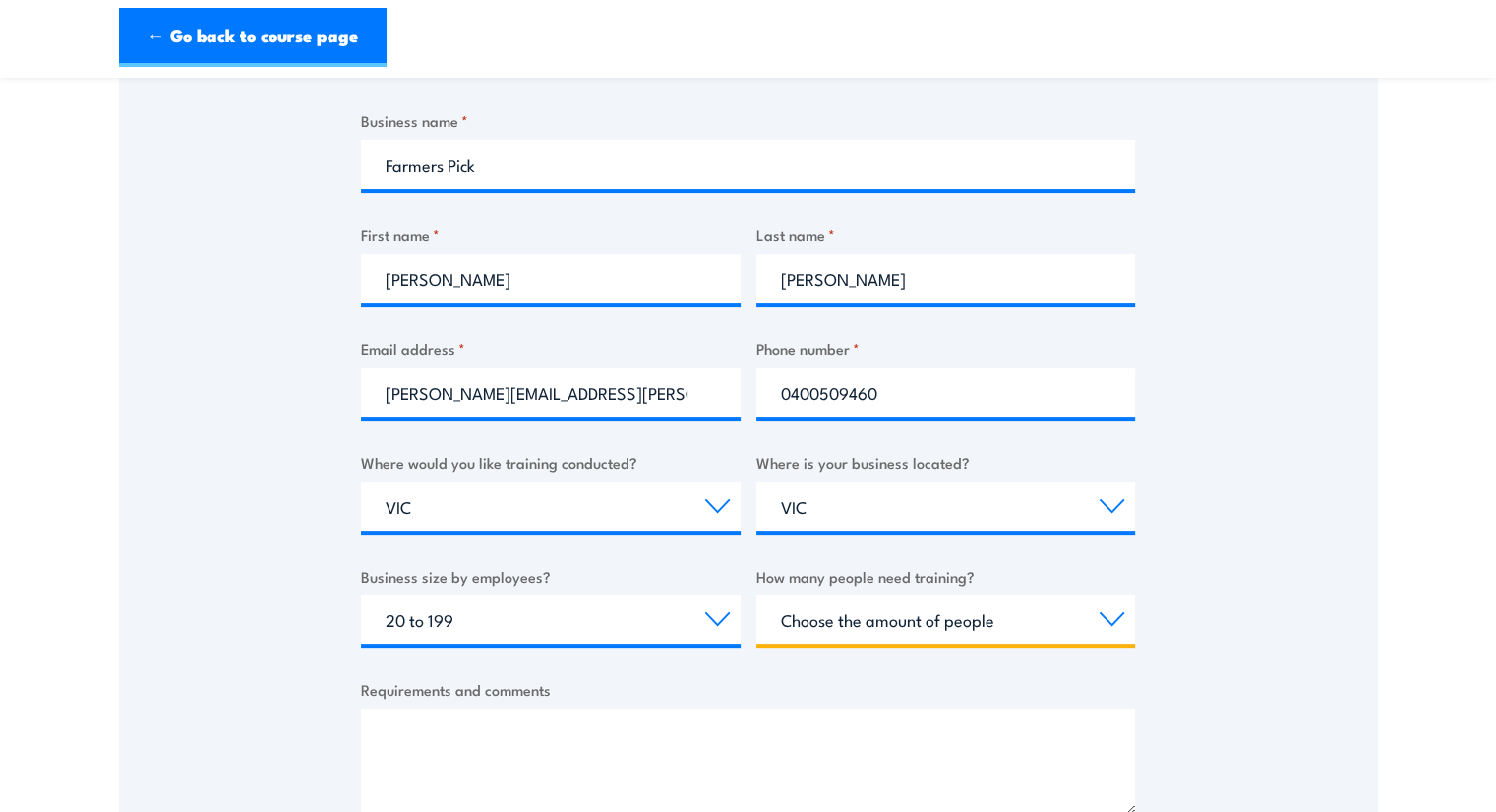
drag, startPoint x: 921, startPoint y: 614, endPoint x: 924, endPoint y: 637, distance: 23.2
click at [921, 614] on select "Choose the amount of people 1 to 4 5 to 19 20+" at bounding box center [946, 619] width 380 height 49
select select "1 to 4"
click at [756, 595] on select "Choose the amount of people 1 to 4 5 to 19 20+" at bounding box center [946, 619] width 380 height 49
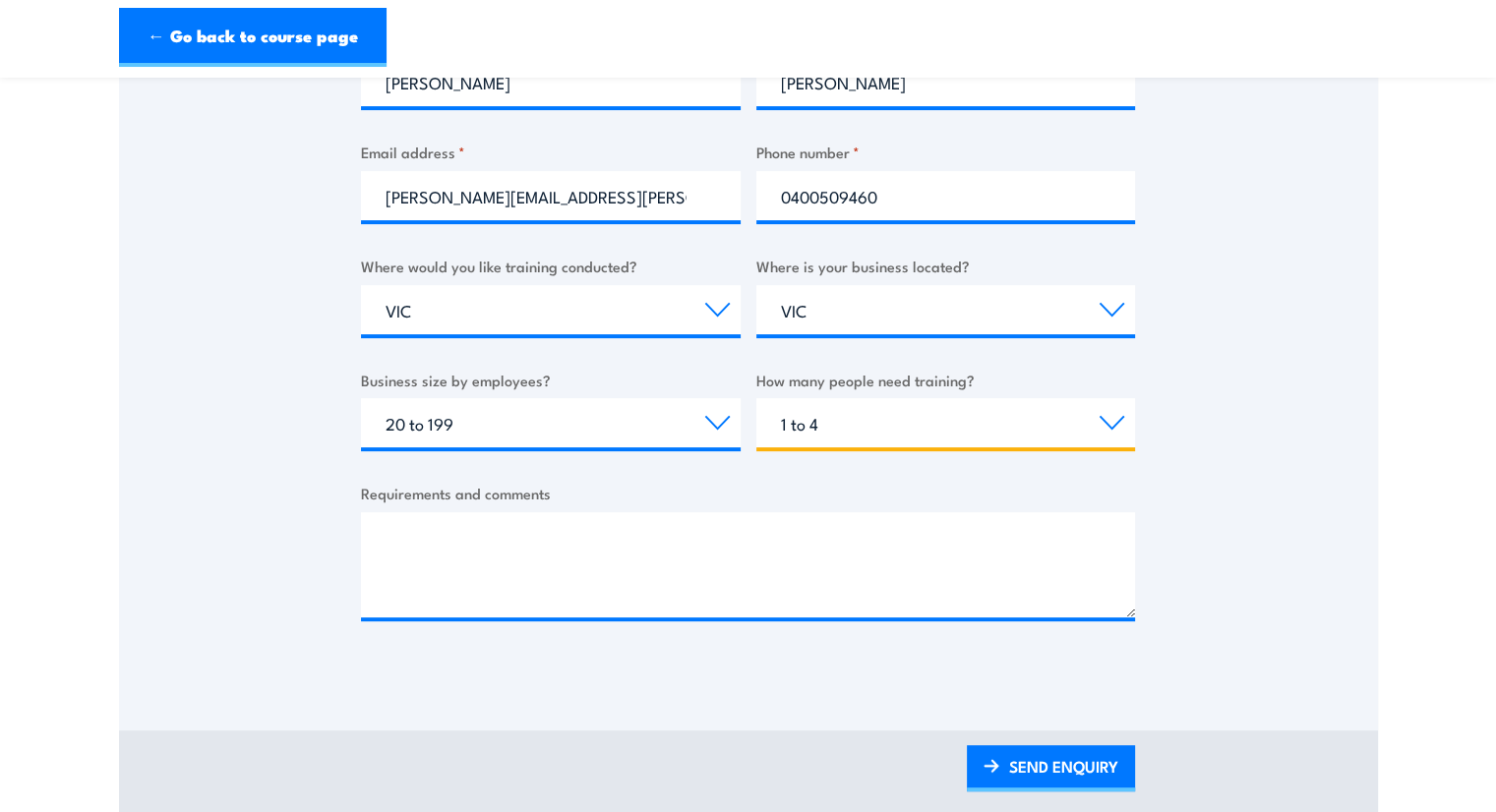
scroll to position [689, 0]
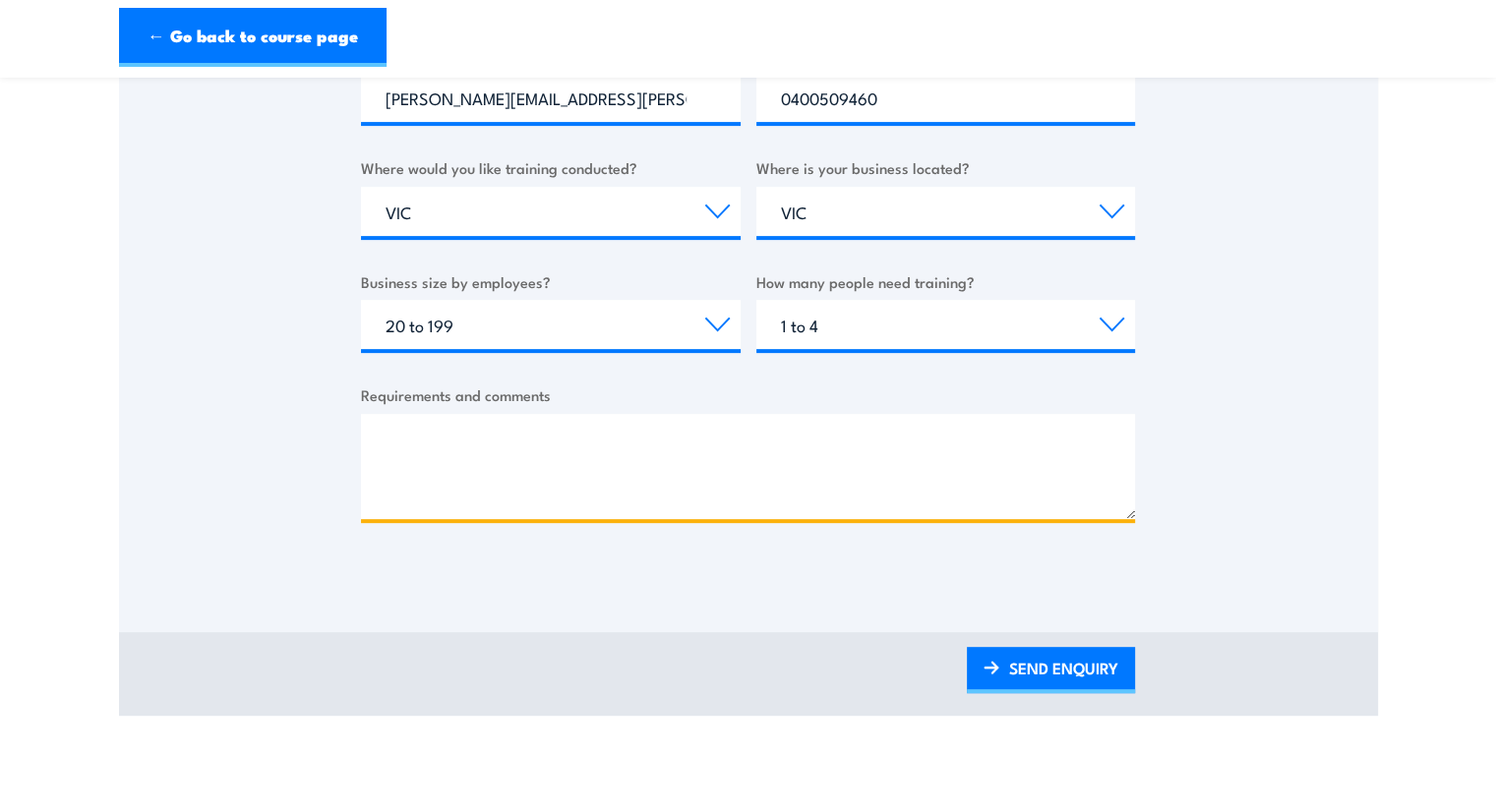
click at [406, 430] on textarea "Requirements and comments" at bounding box center [748, 467] width 774 height 105
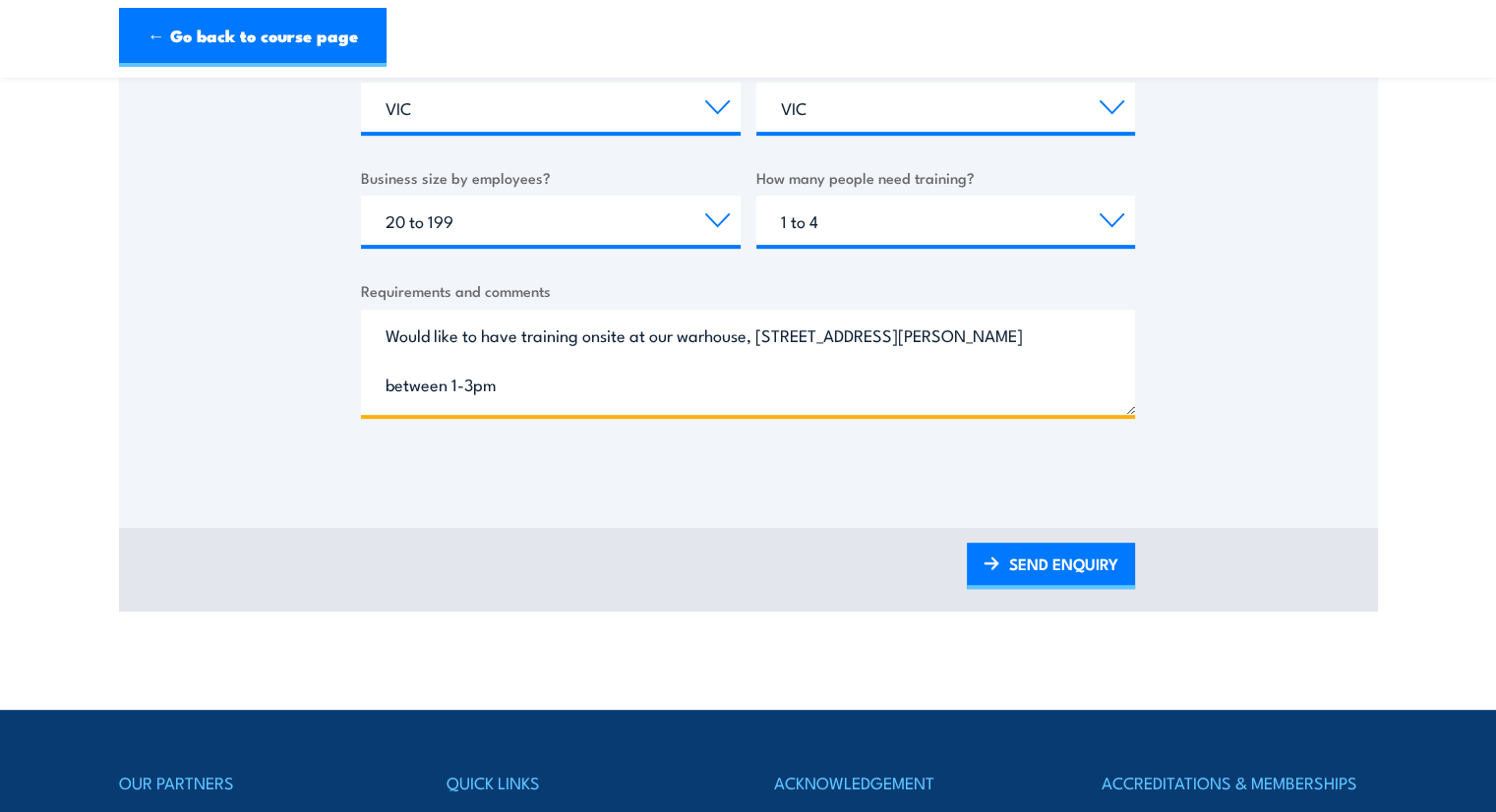
scroll to position [983, 0]
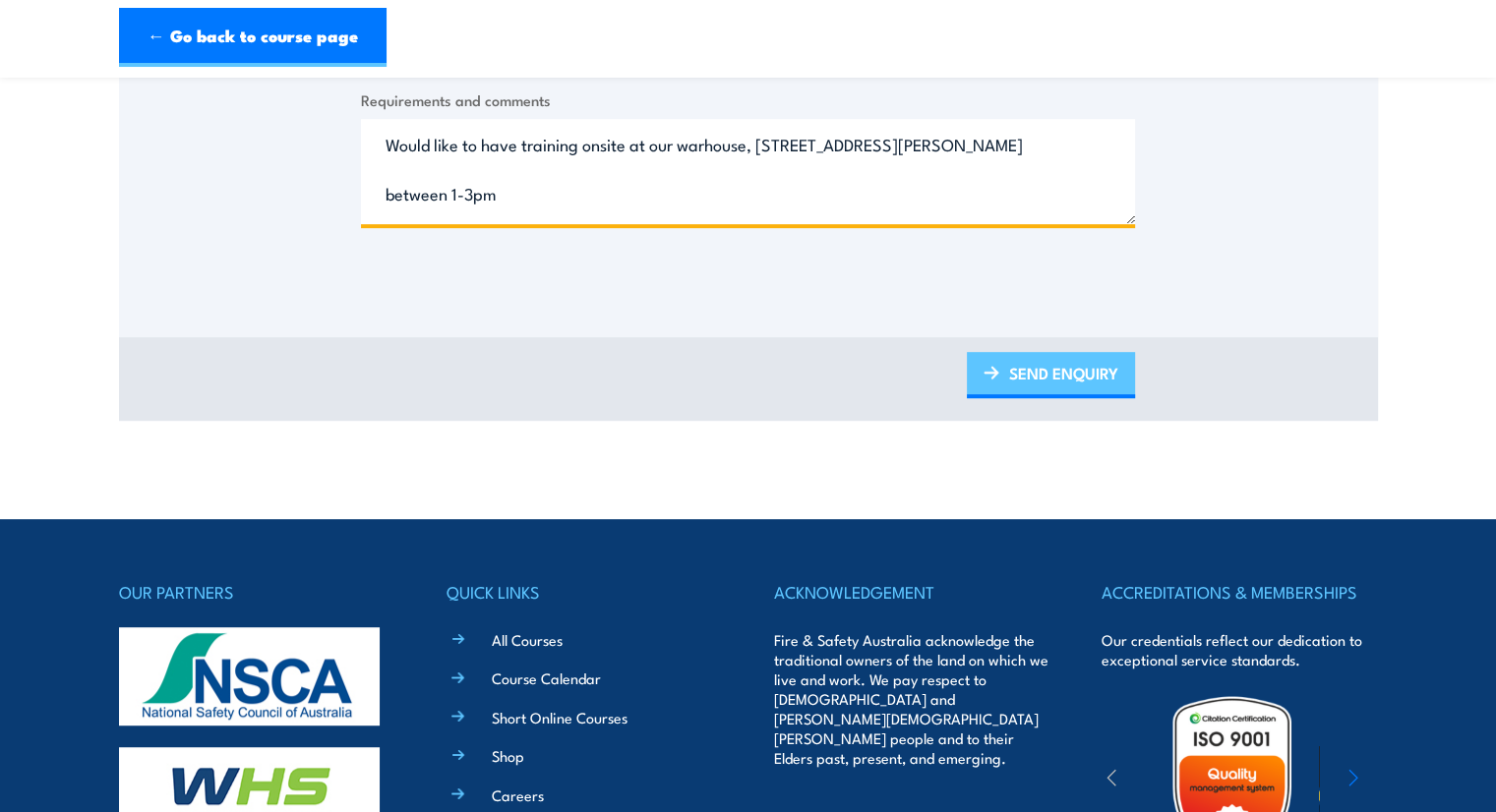
type textarea "Would like to have training onsite at our warhouse, 159 Donald Street, Brunswic…"
click at [1060, 383] on link "SEND ENQUIRY" at bounding box center [1051, 375] width 168 height 47
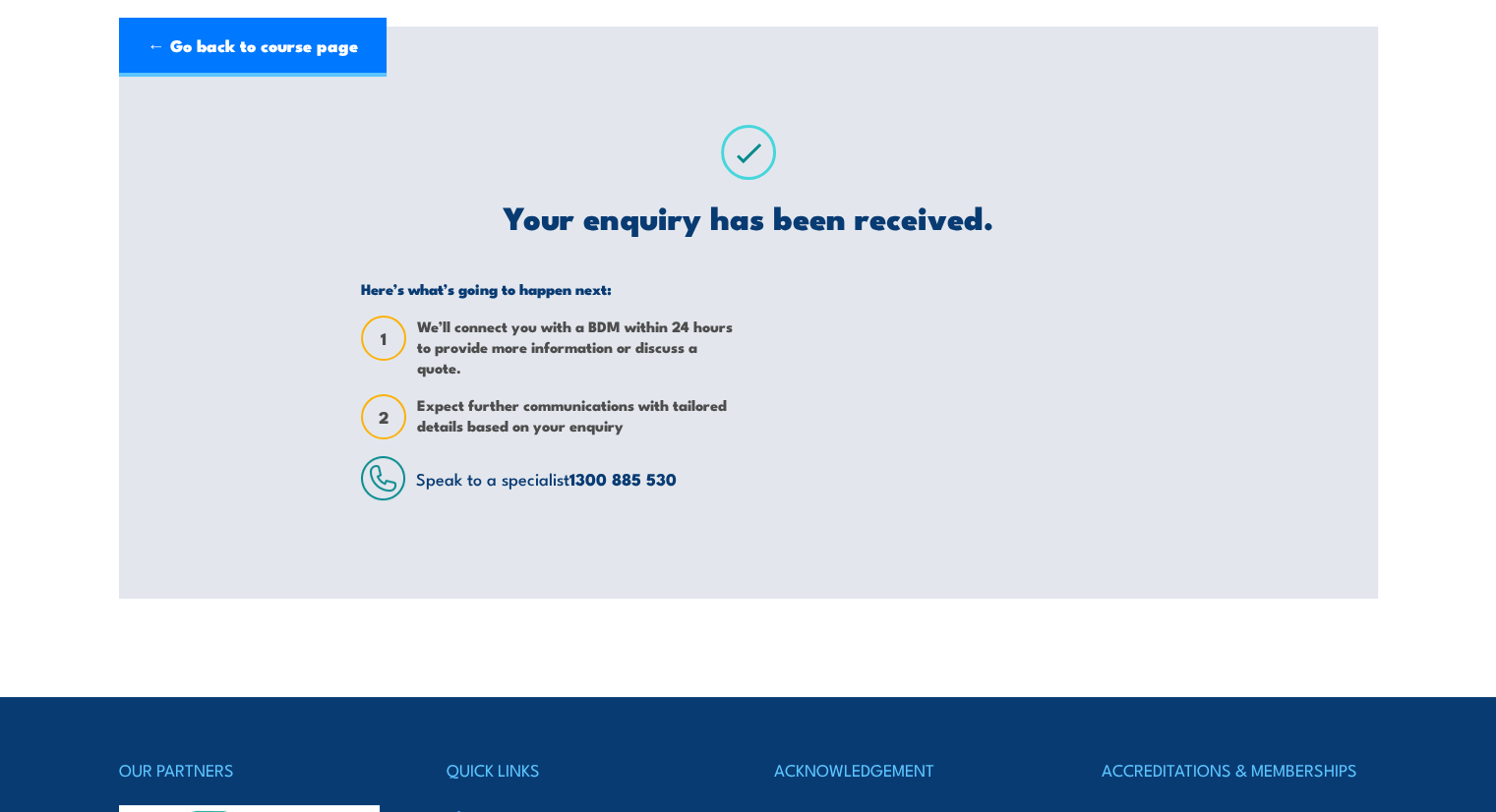
scroll to position [0, 0]
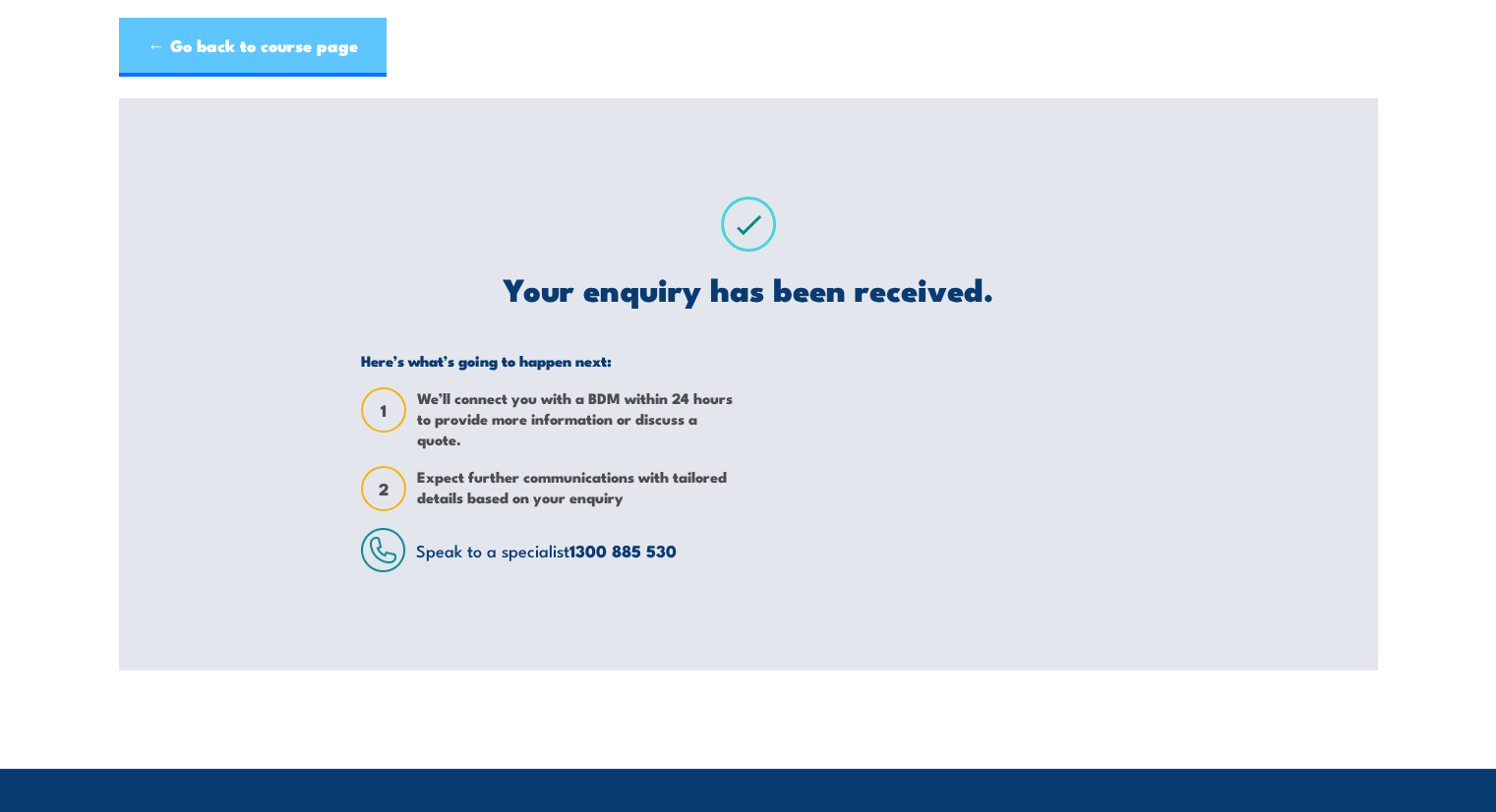
click at [337, 78] on header "← Go back to course page" at bounding box center [748, 48] width 1496 height 95
click at [311, 54] on link "← Go back to course page" at bounding box center [252, 47] width 267 height 59
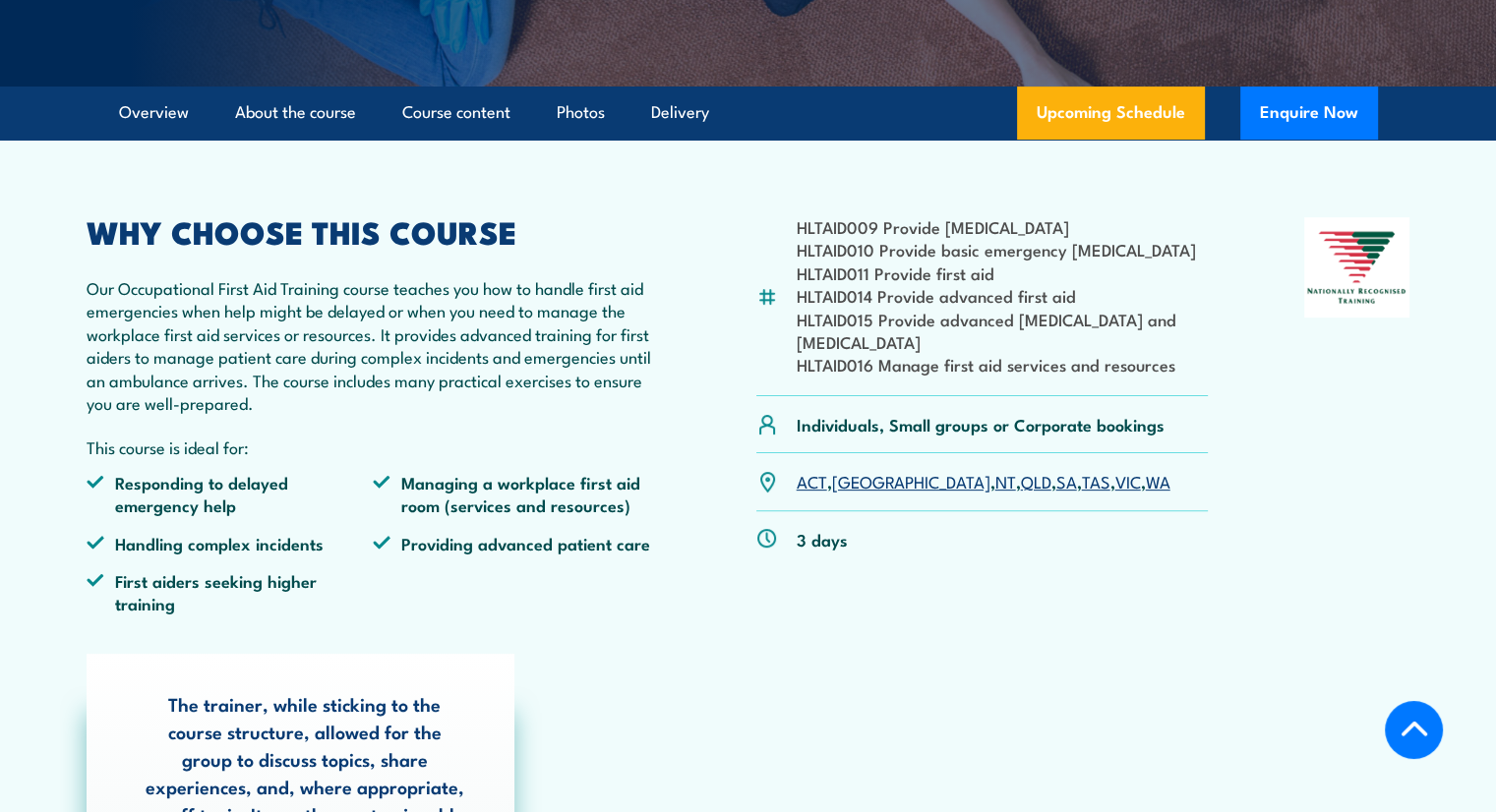
scroll to position [481, 0]
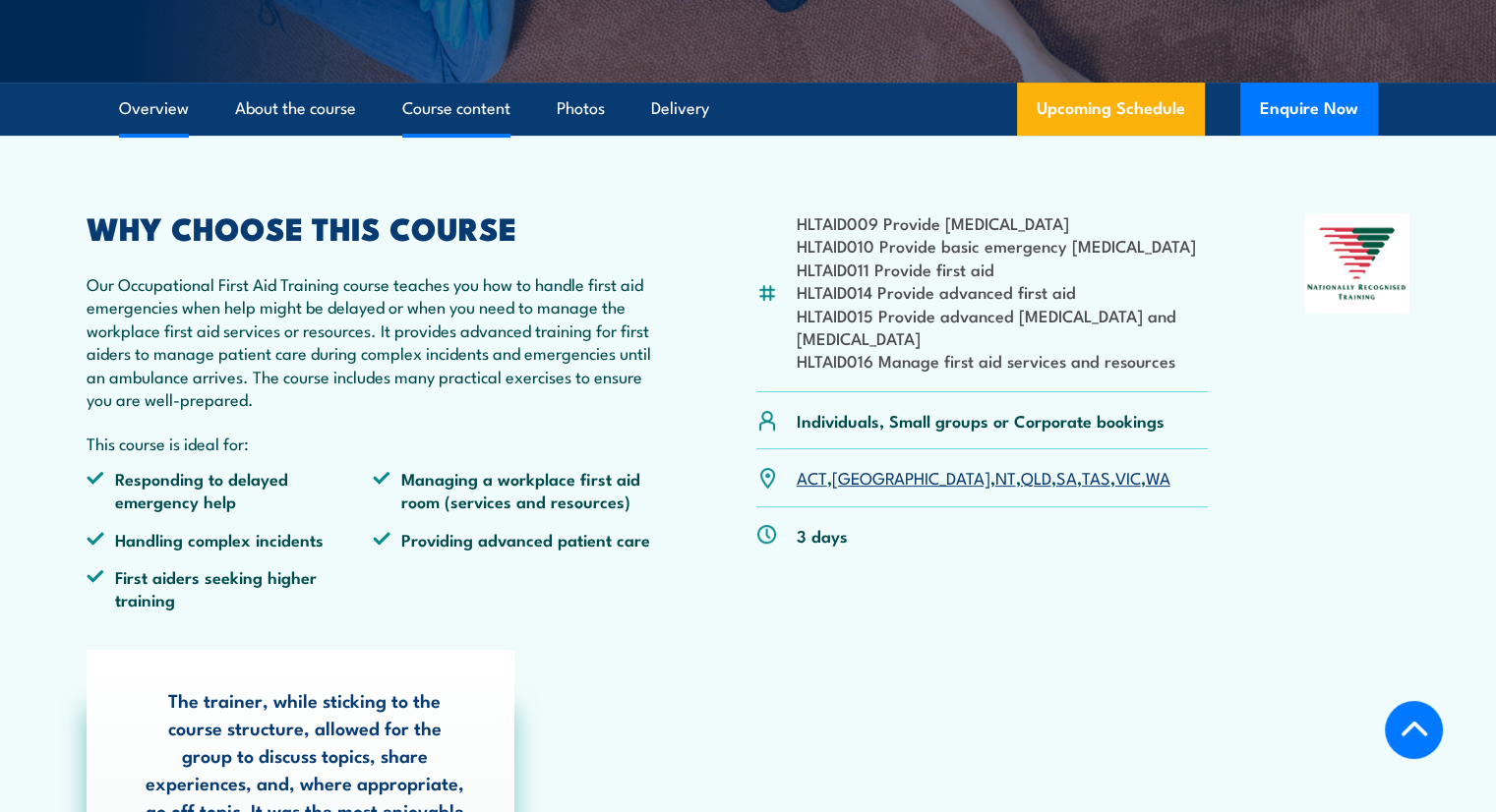
click at [480, 118] on link "Course content" at bounding box center [456, 108] width 108 height 52
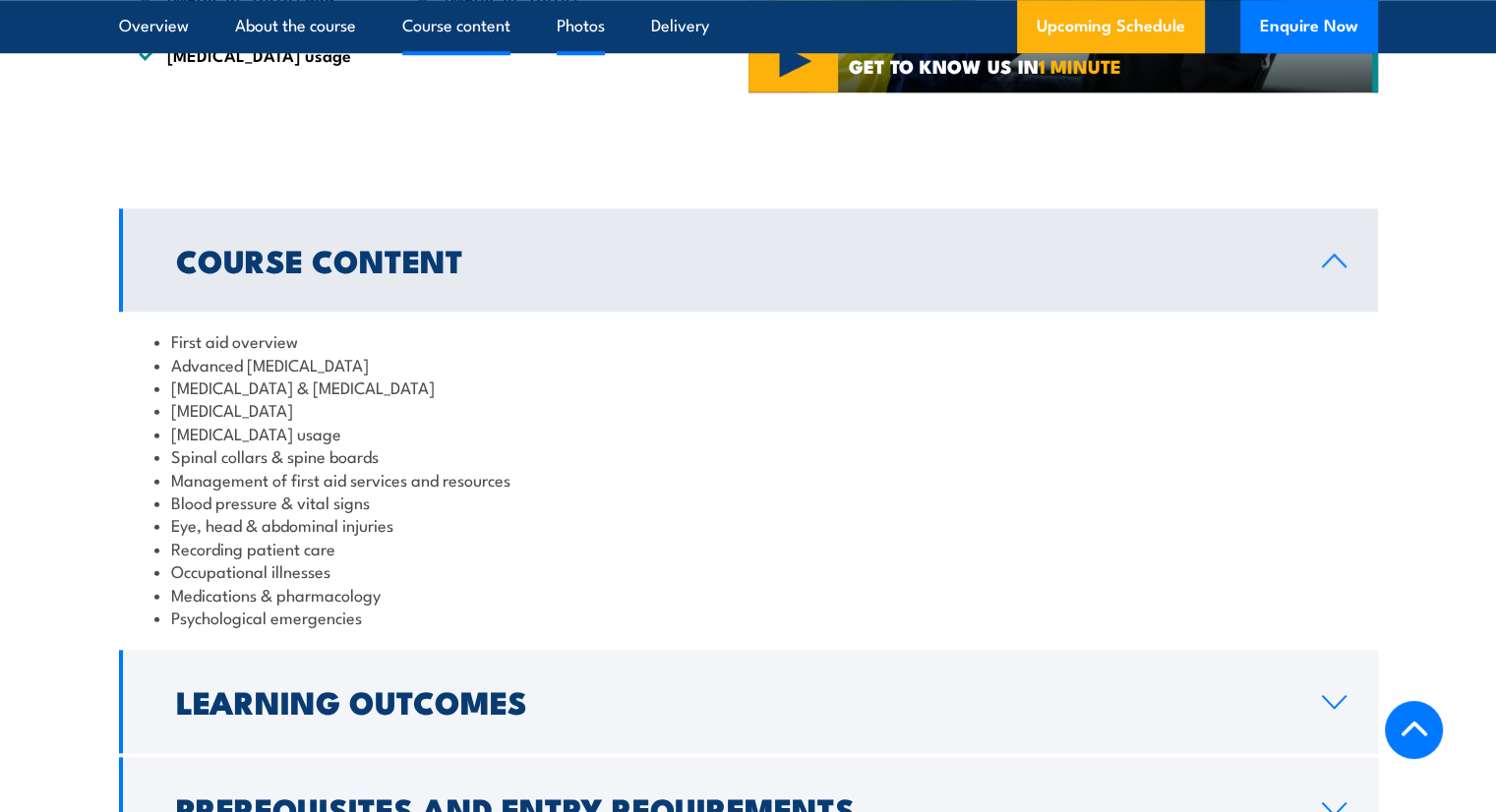
scroll to position [1927, 0]
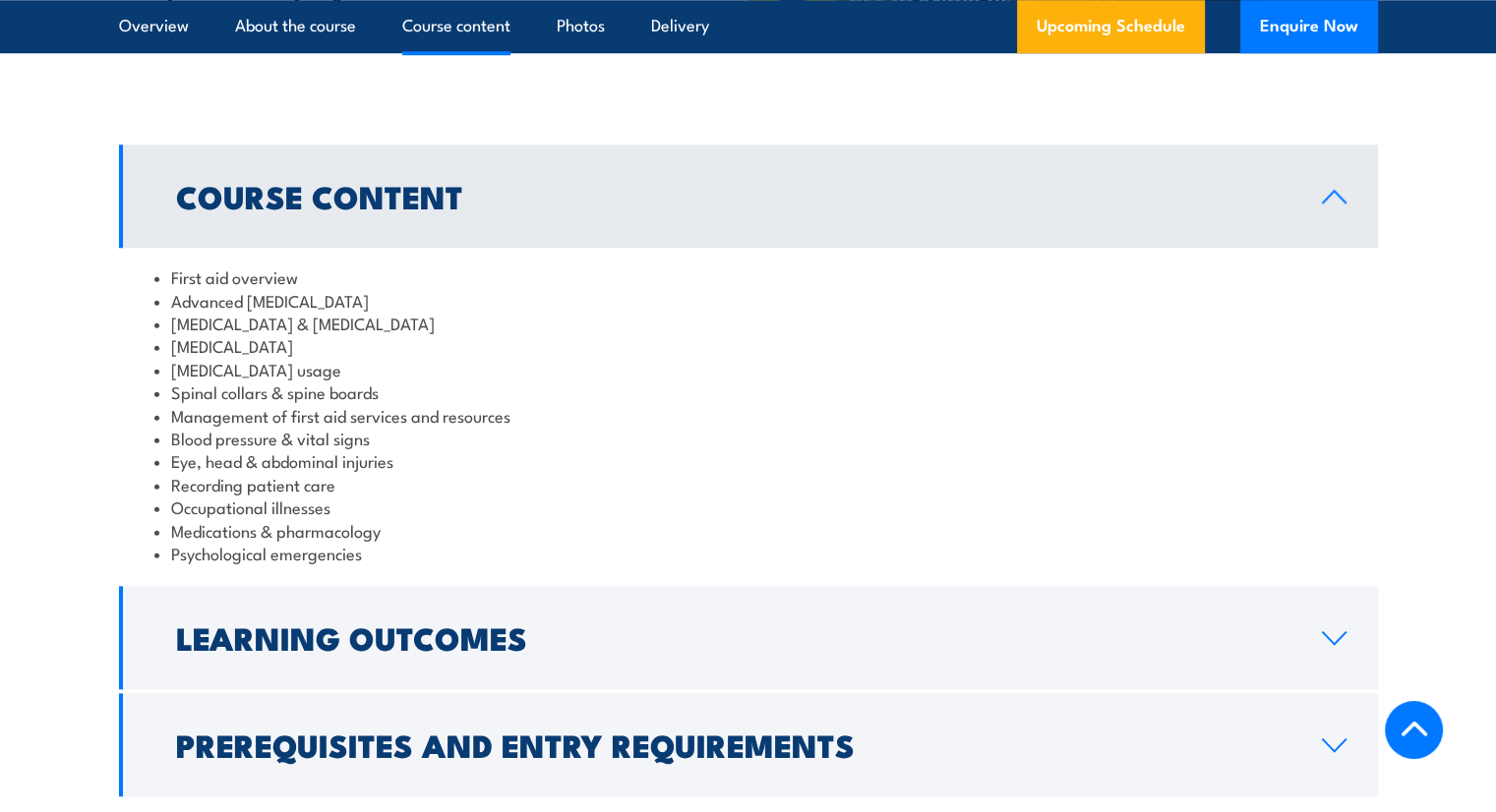
click at [615, 473] on li "Recording patient care" at bounding box center [748, 484] width 1188 height 23
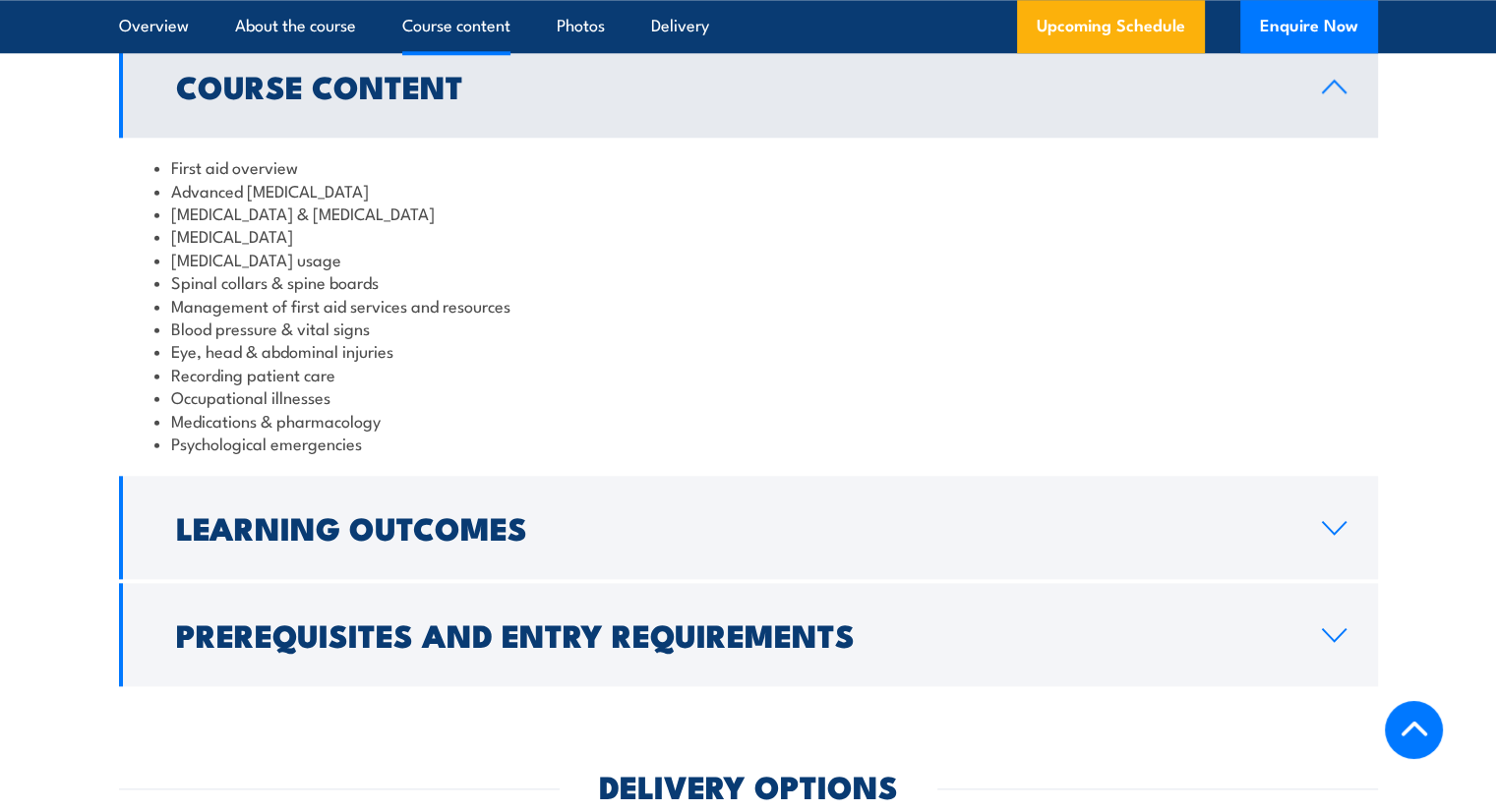
scroll to position [2049, 0]
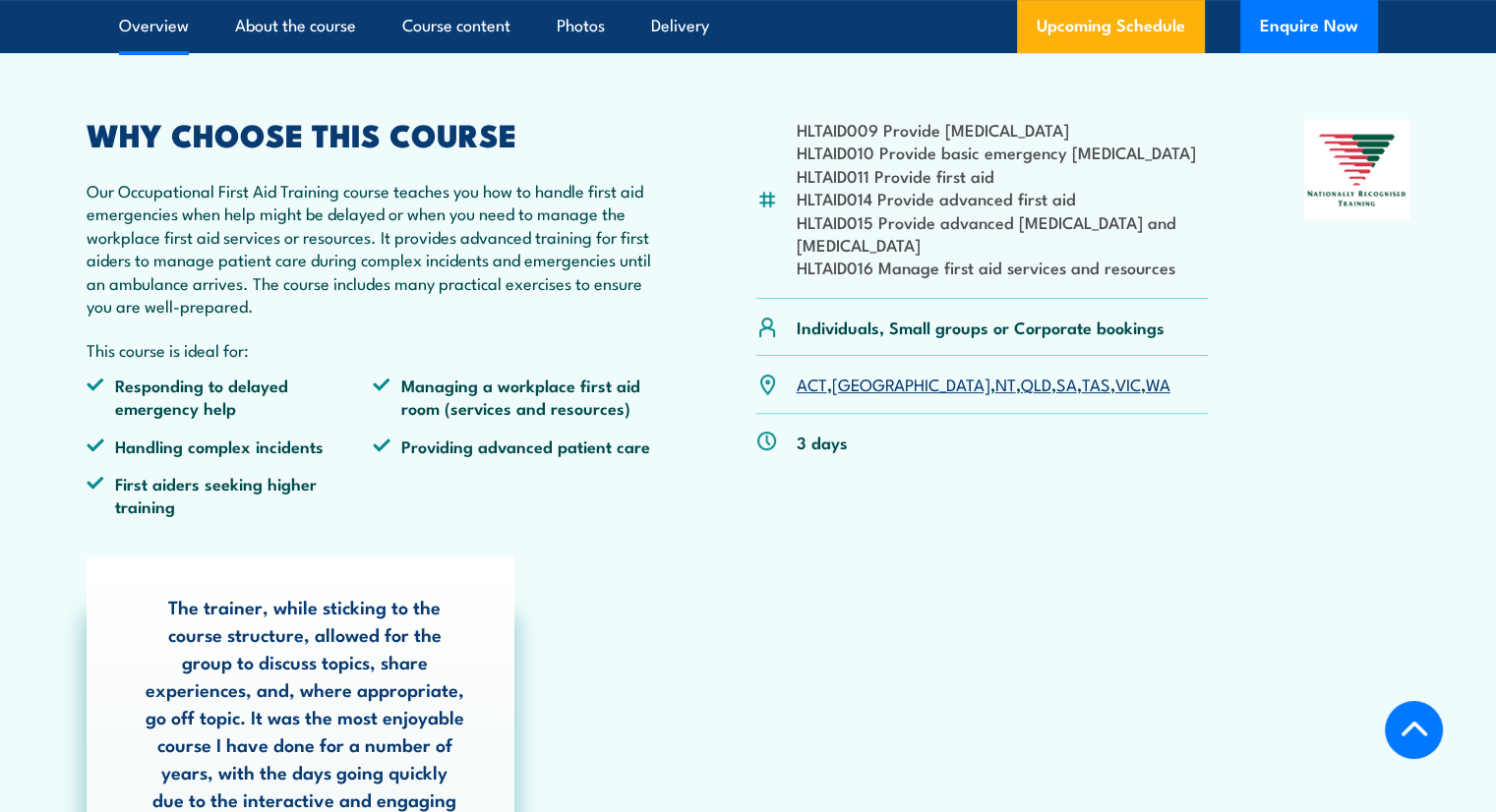
scroll to position [573, 0]
